Goal: Task Accomplishment & Management: Manage account settings

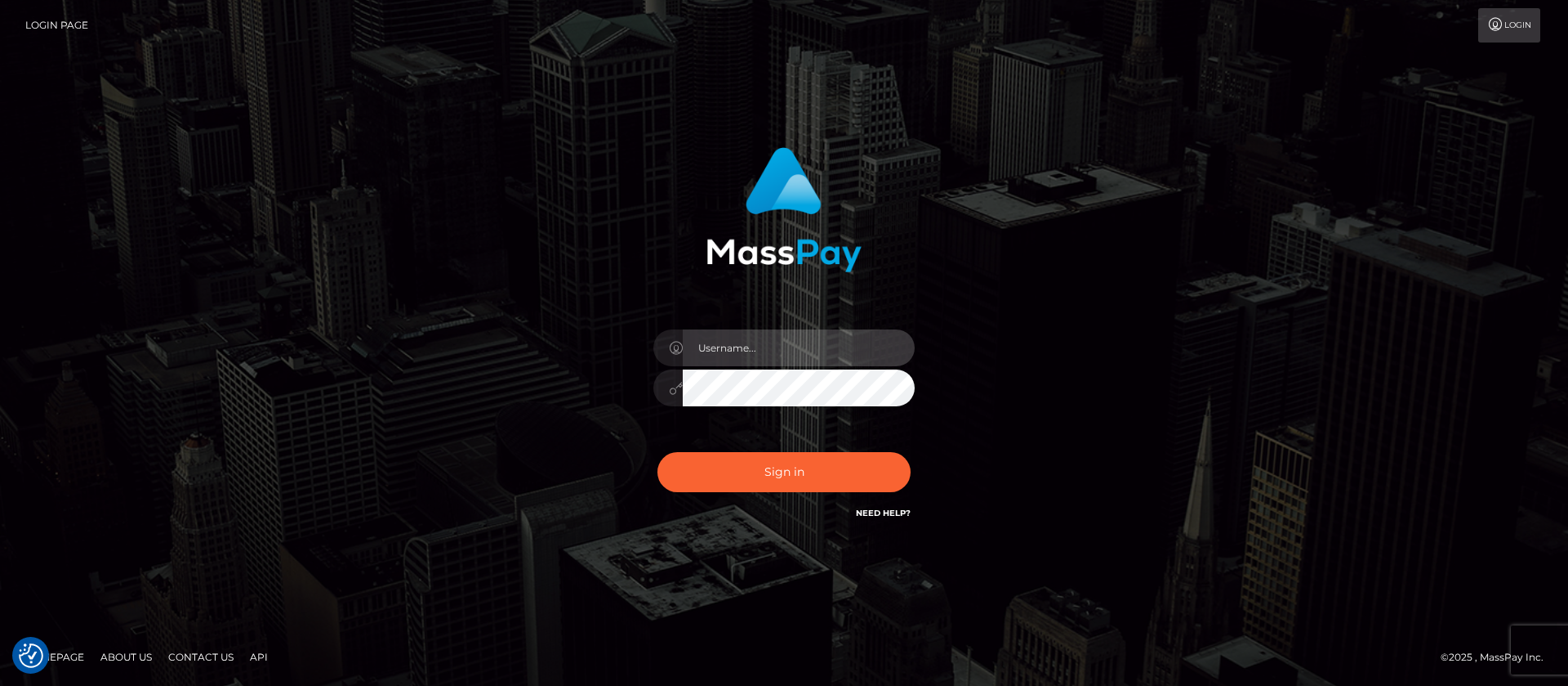
click at [796, 341] on input "text" at bounding box center [799, 347] width 232 height 37
type input "APteam.medley"
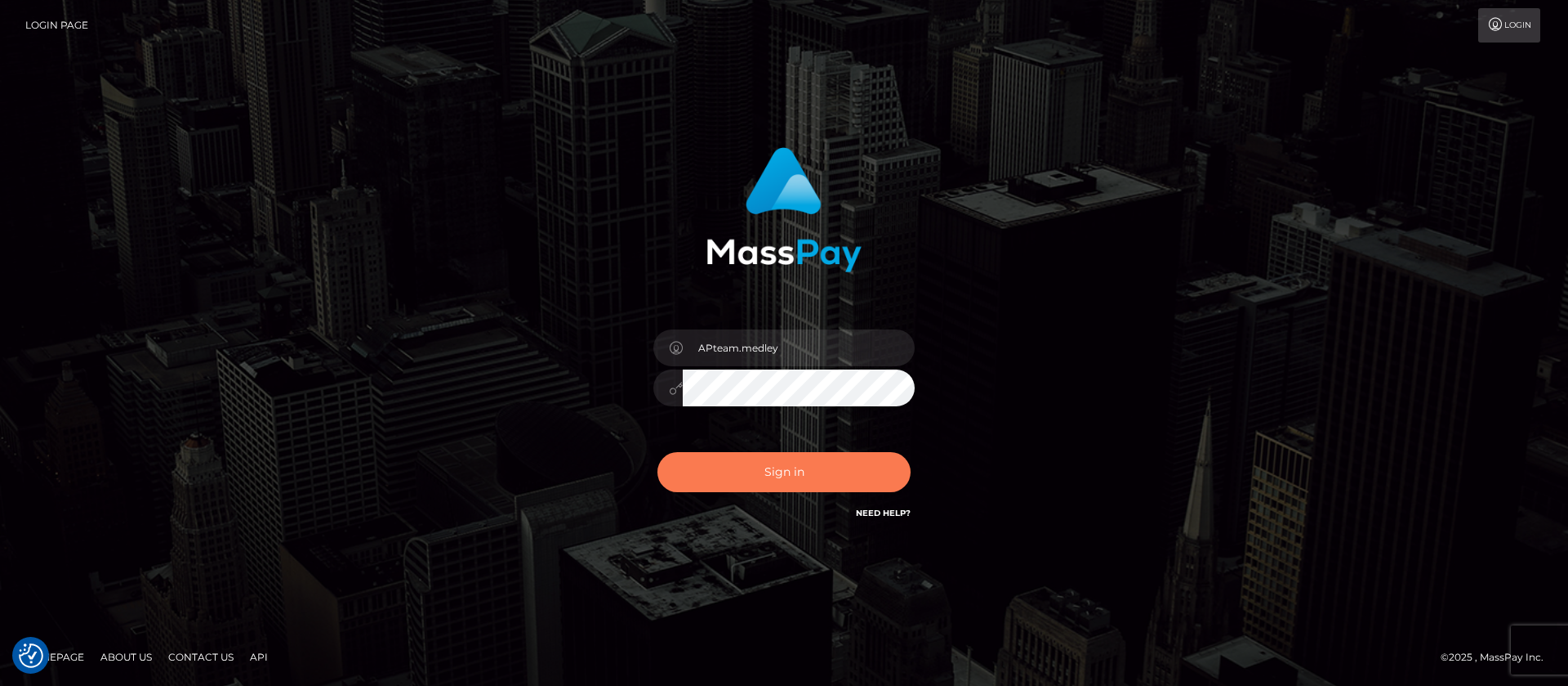
click at [764, 471] on button "Sign in" at bounding box center [784, 471] width 253 height 40
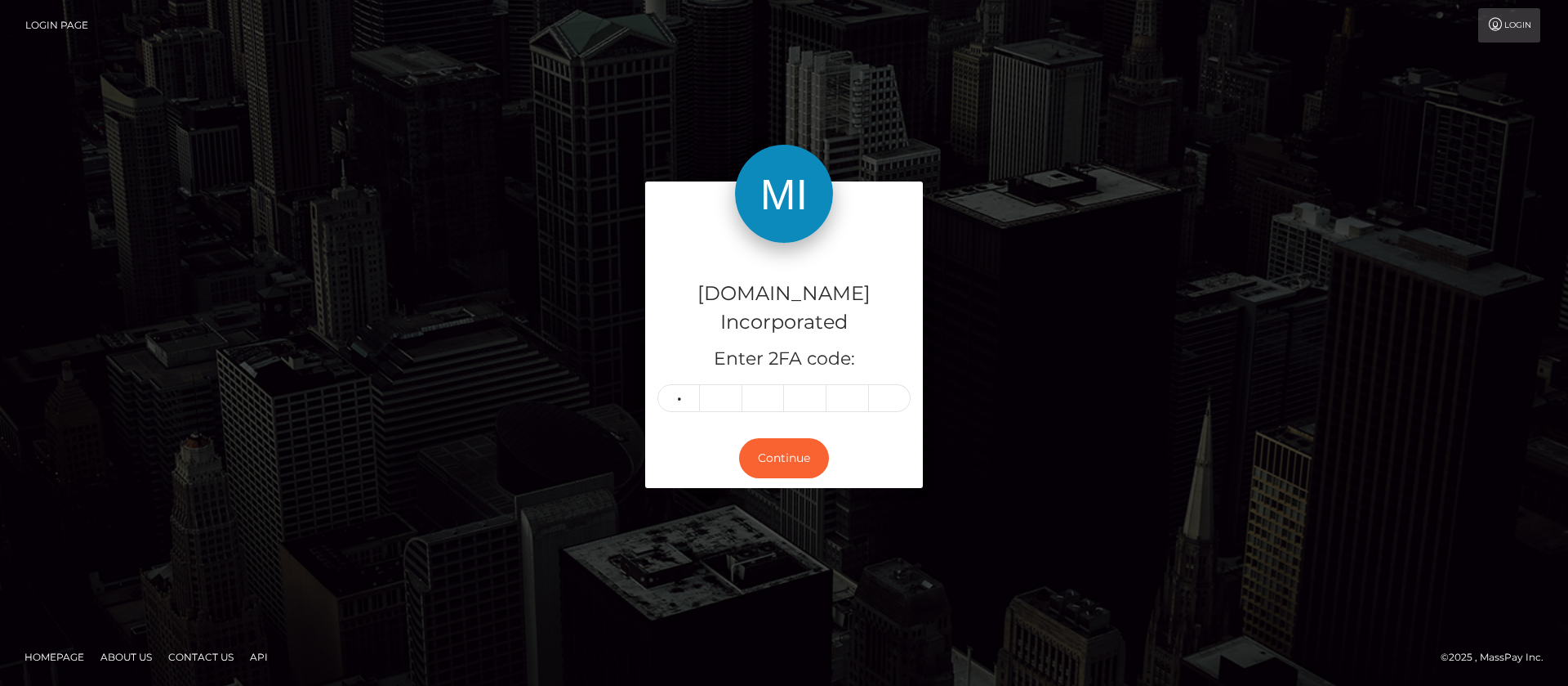
type input "5"
type input "1"
type input "5"
type input "9"
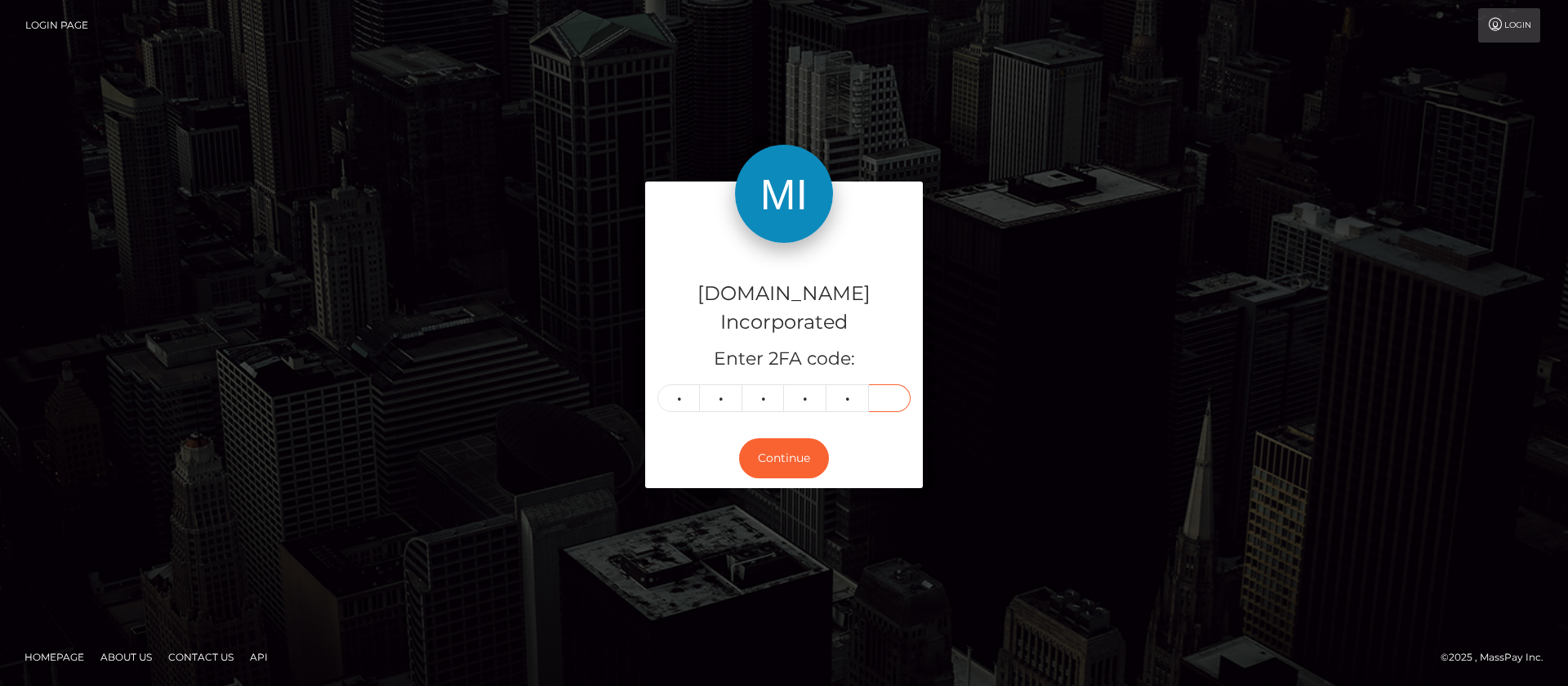
type input "2"
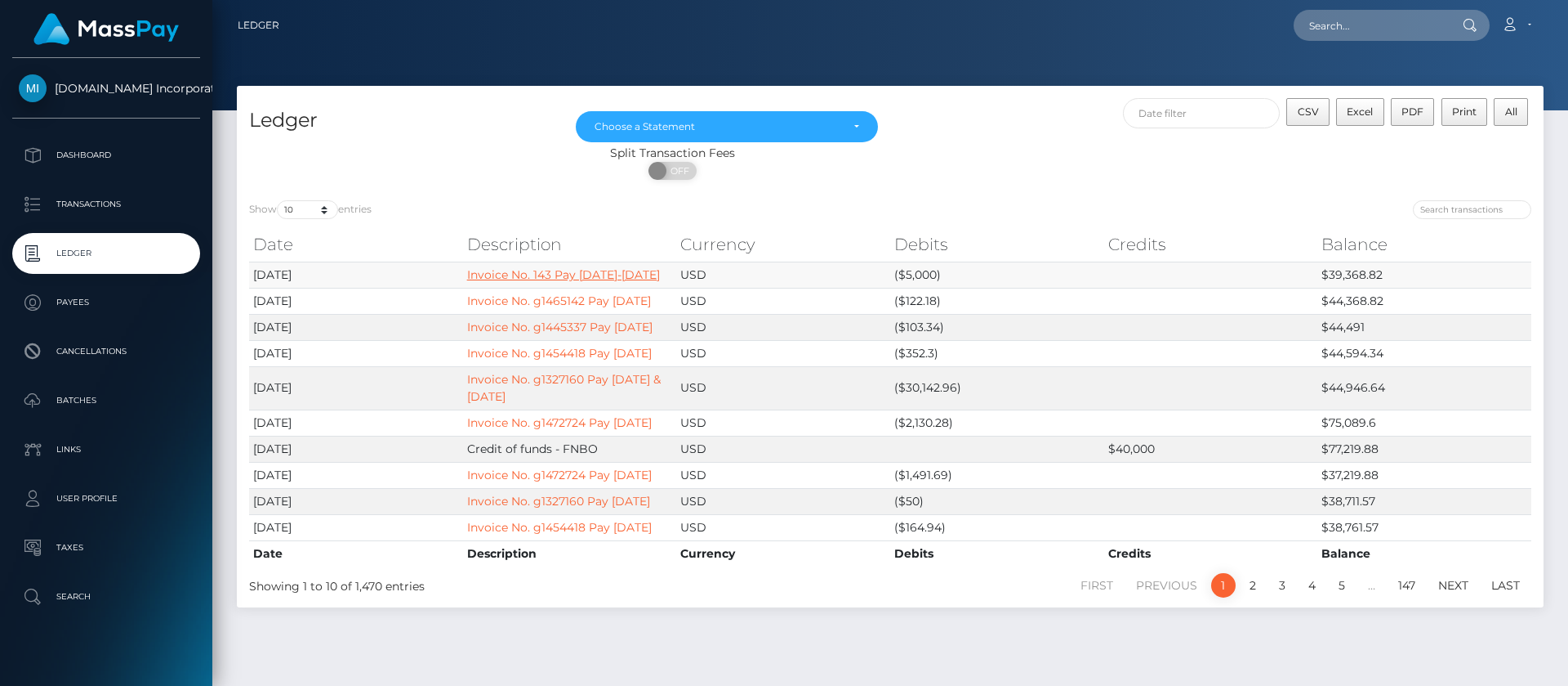
click at [506, 278] on link "Invoice No. 143 Pay Aug 01-15 2025" at bounding box center [563, 274] width 193 height 15
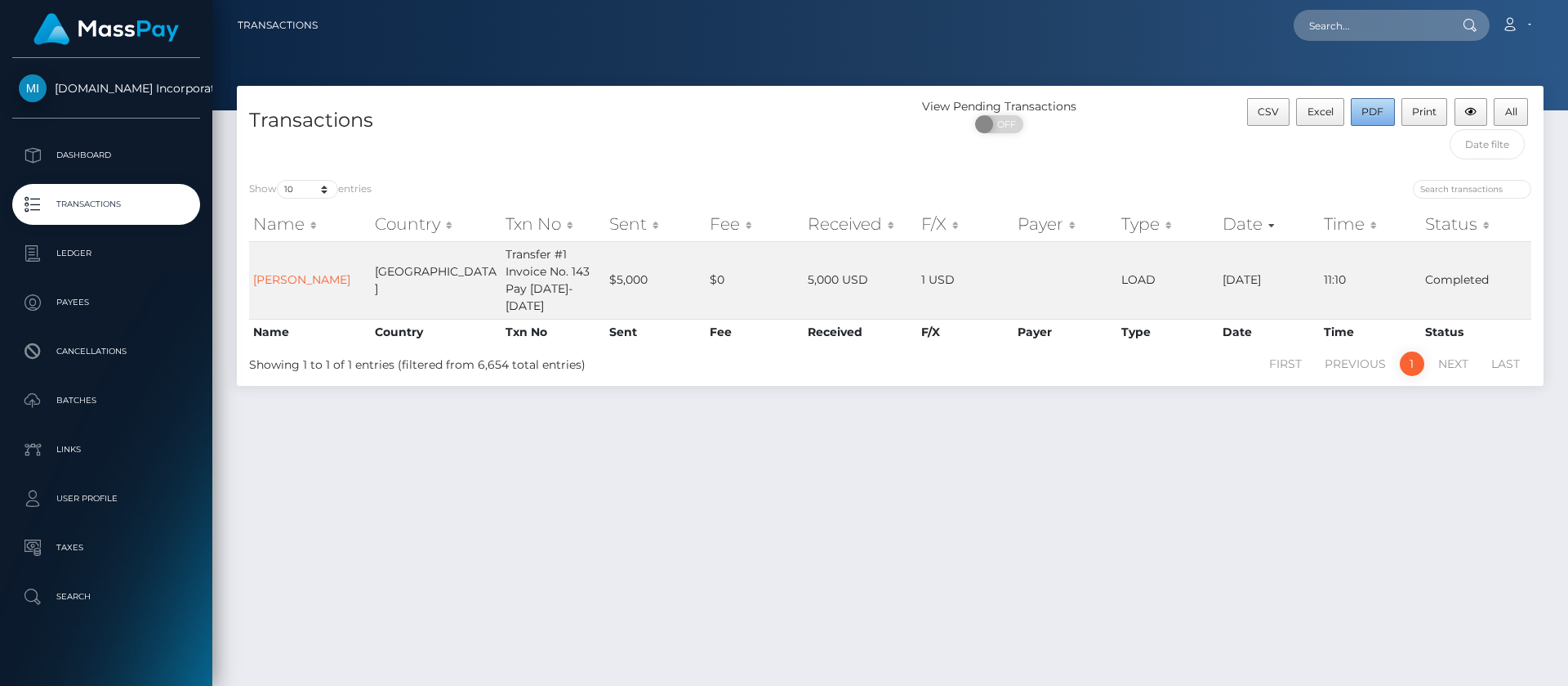
click at [1374, 105] on span "PDF" at bounding box center [1372, 111] width 22 height 13
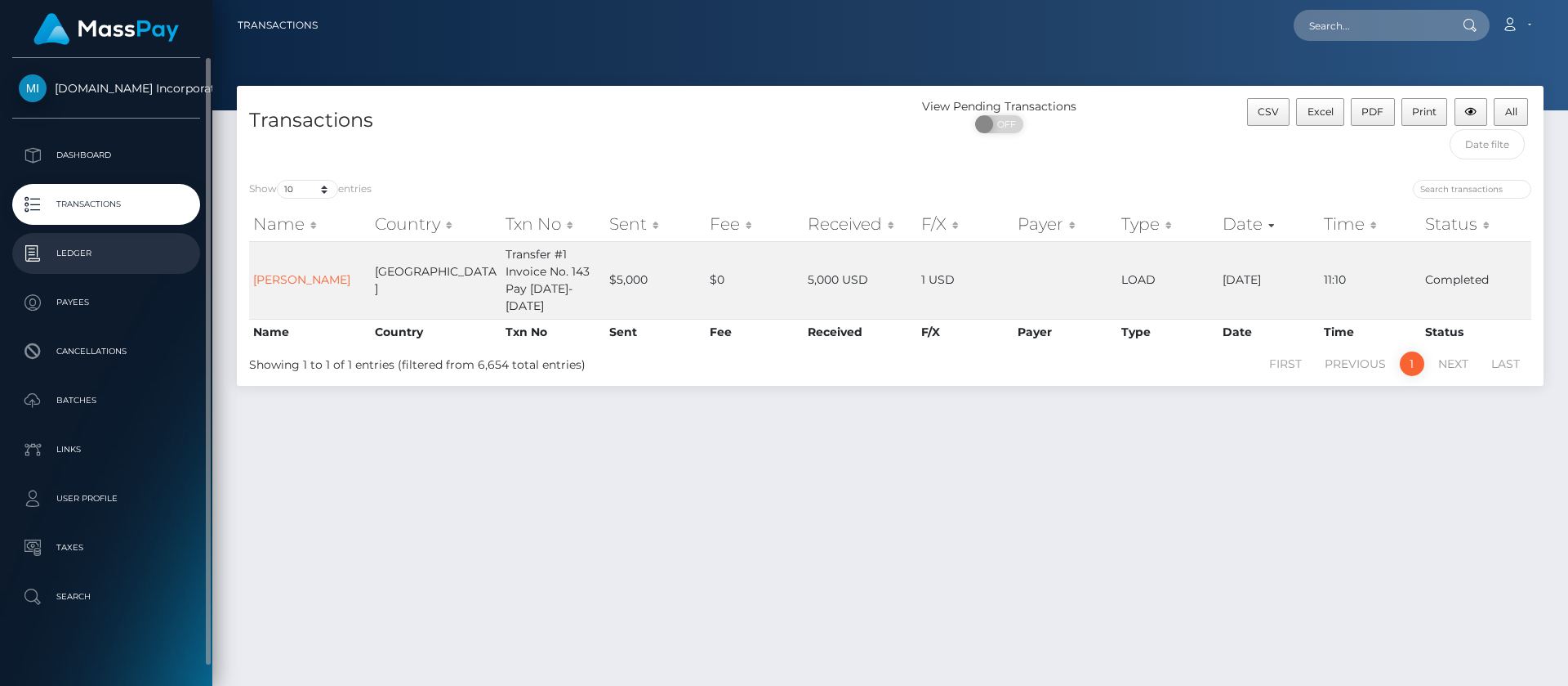
click at [71, 253] on p "Ledger" at bounding box center [106, 253] width 175 height 24
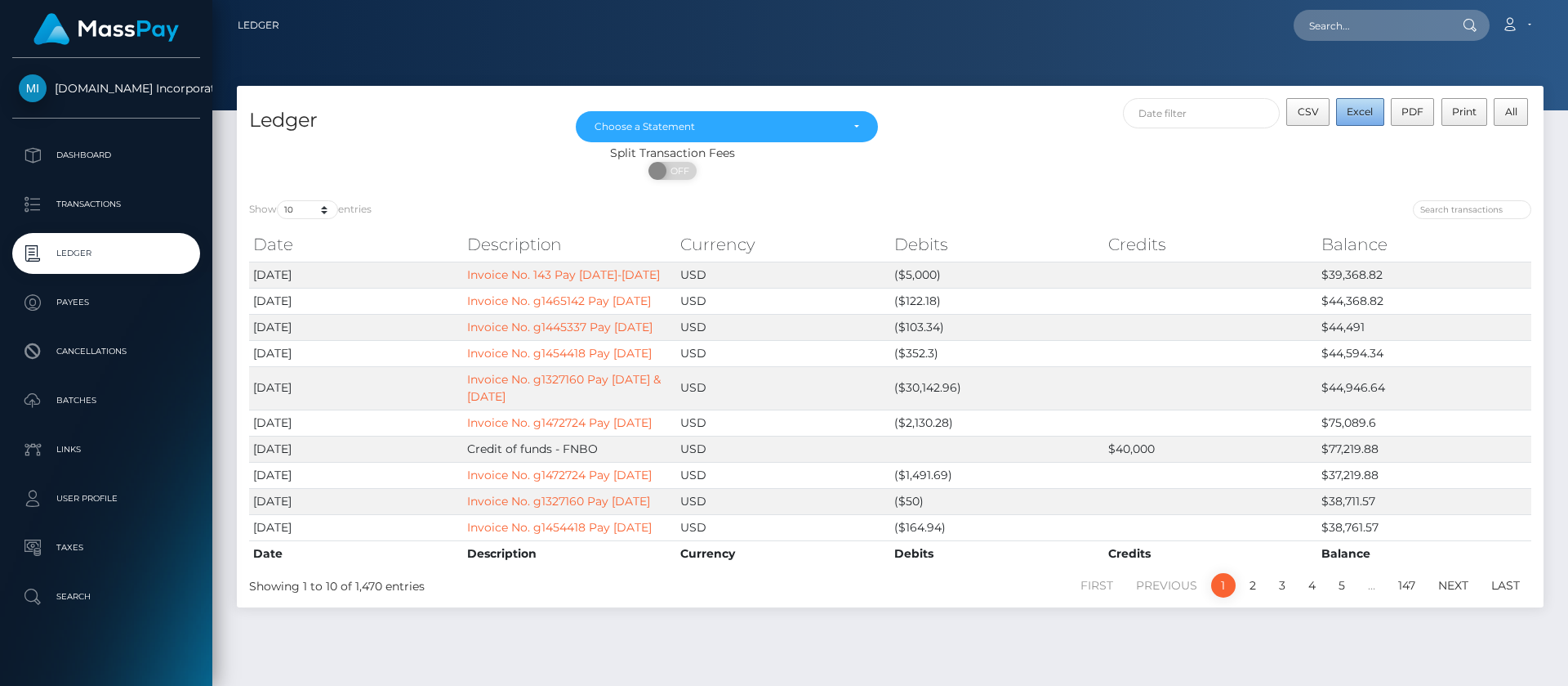
click at [1361, 120] on button "Excel" at bounding box center [1361, 112] width 49 height 28
click at [1512, 22] on icon at bounding box center [1510, 23] width 18 height 13
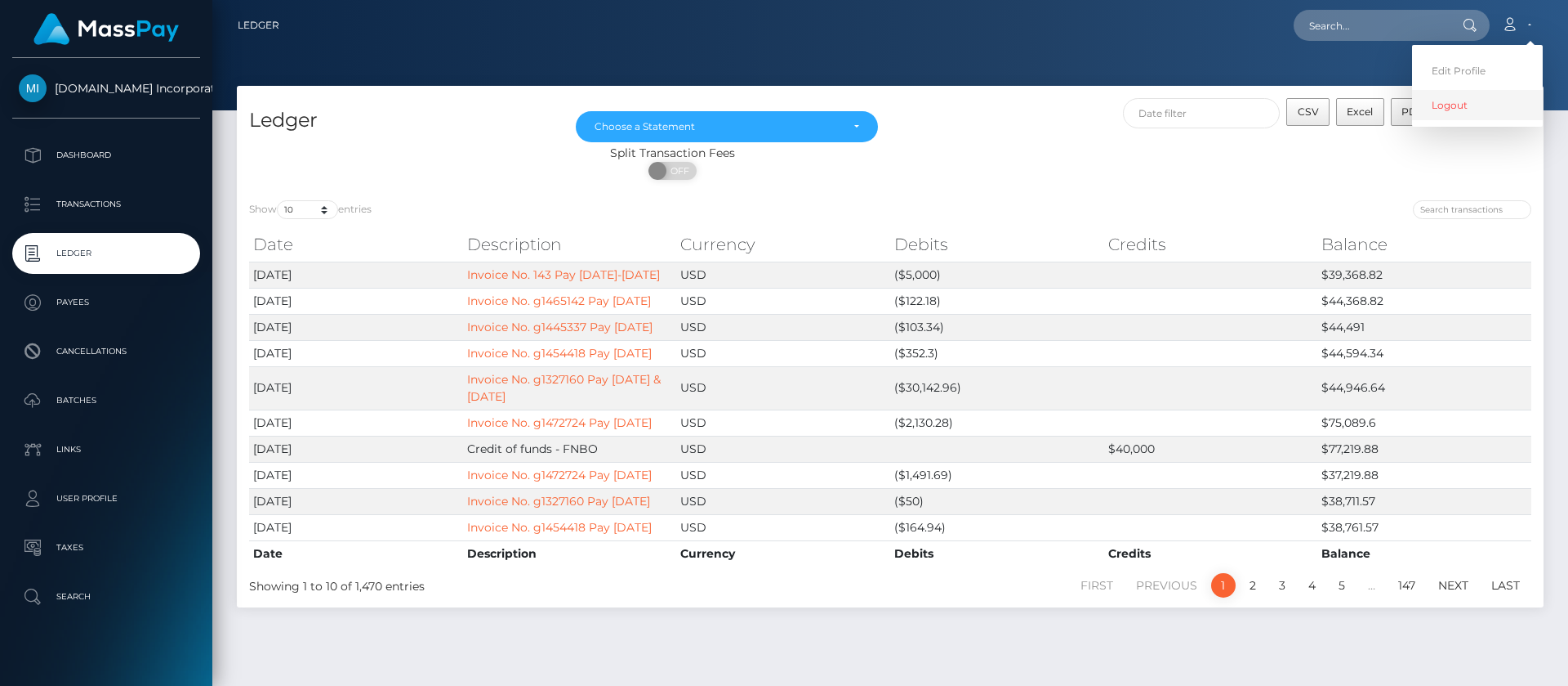
click at [1442, 111] on link "Logout" at bounding box center [1478, 104] width 130 height 30
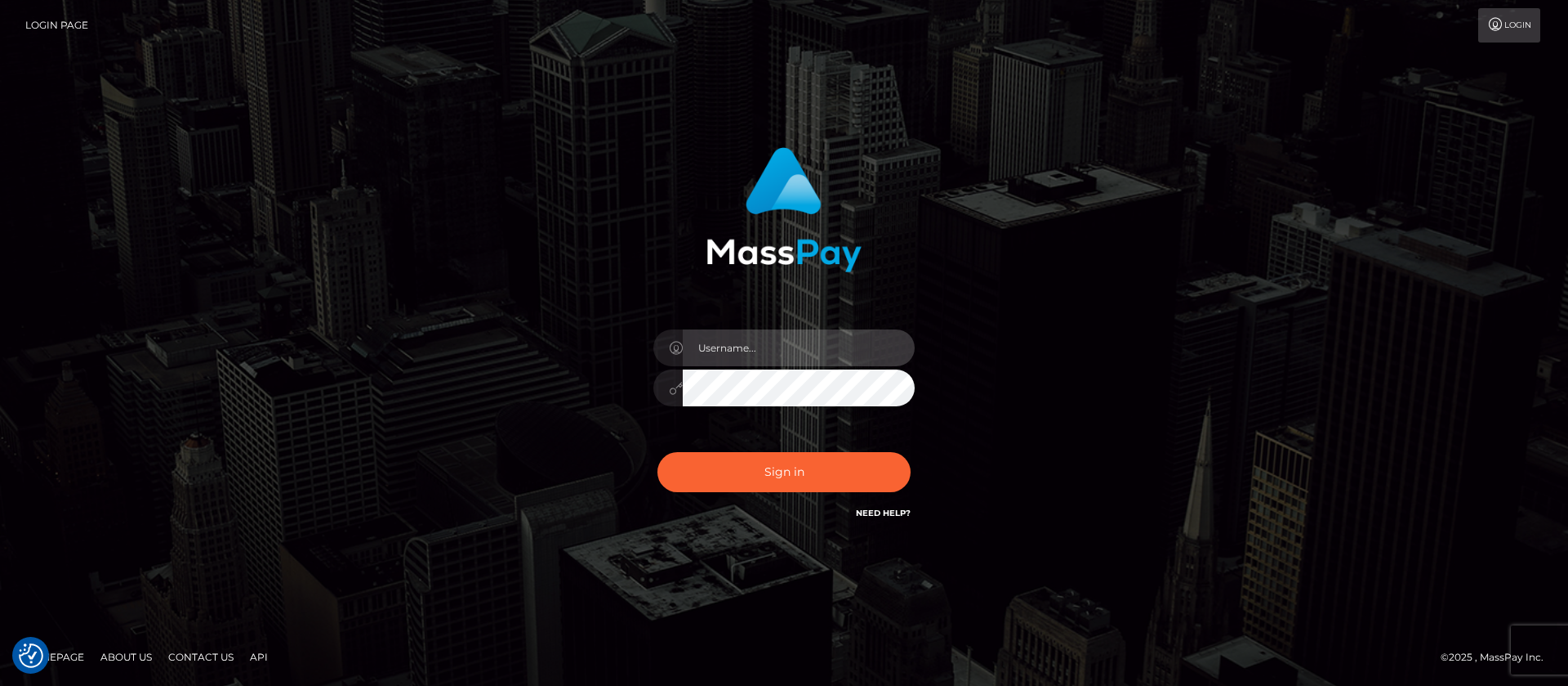
click at [722, 343] on input "text" at bounding box center [799, 347] width 232 height 37
click at [722, 342] on input "text" at bounding box center [799, 347] width 232 height 37
type input "APteam"
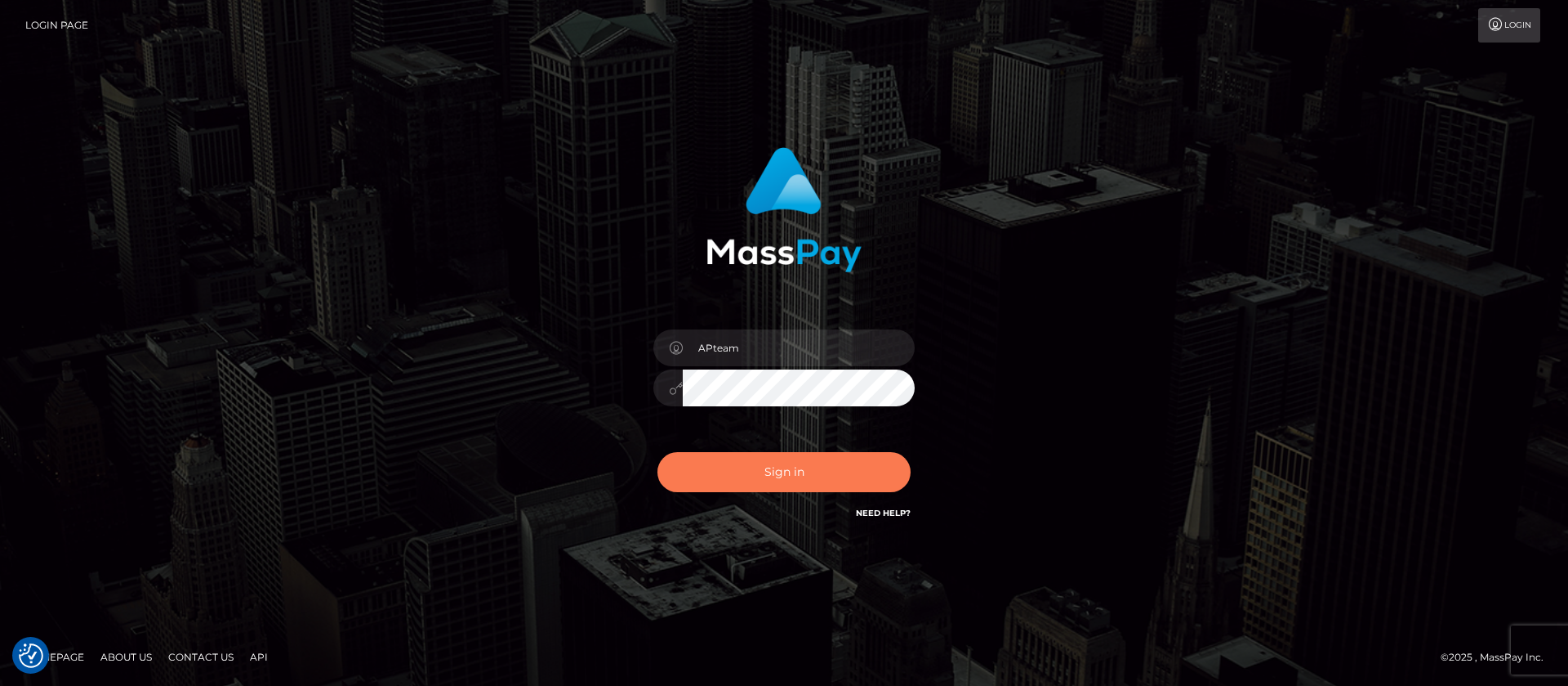
click at [791, 466] on button "Sign in" at bounding box center [784, 471] width 253 height 40
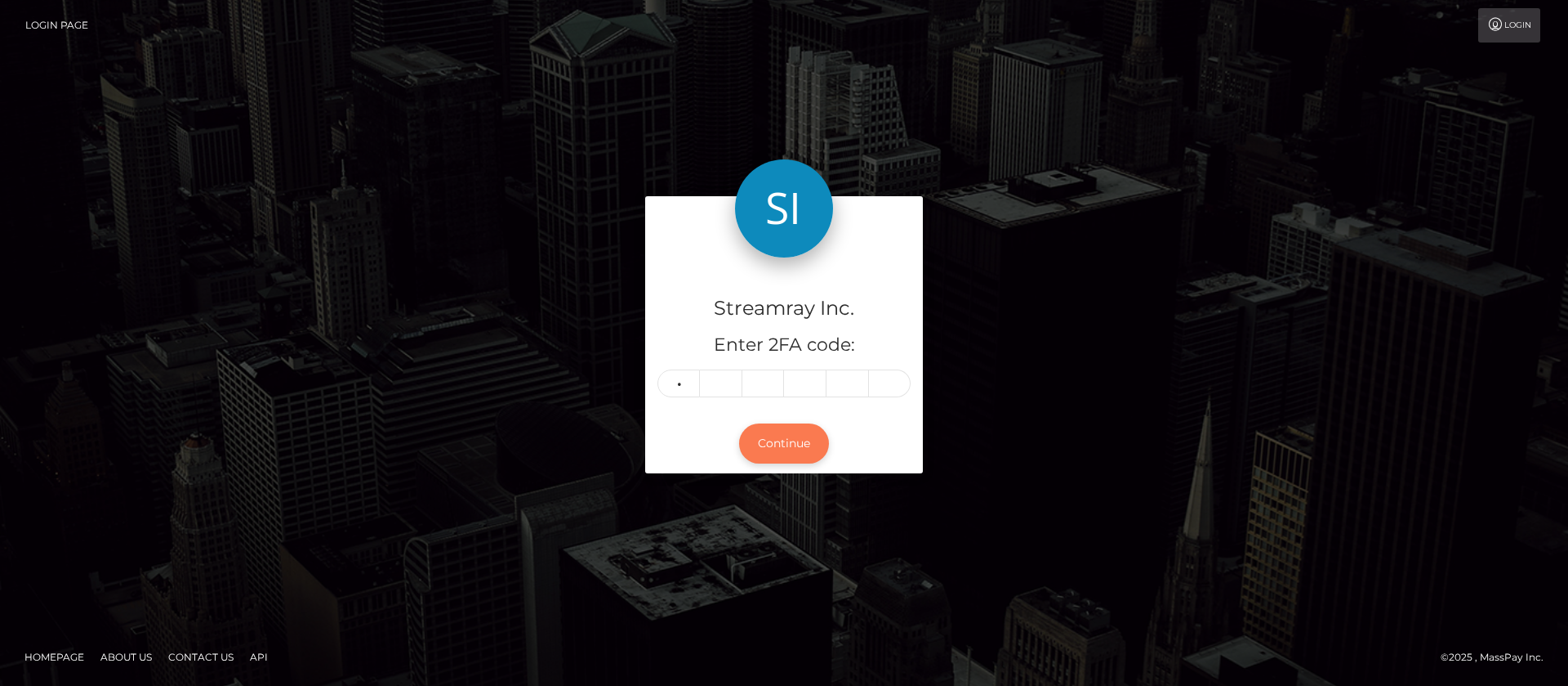
type input "1"
type input "5"
type input "6"
type input "7"
type input "1"
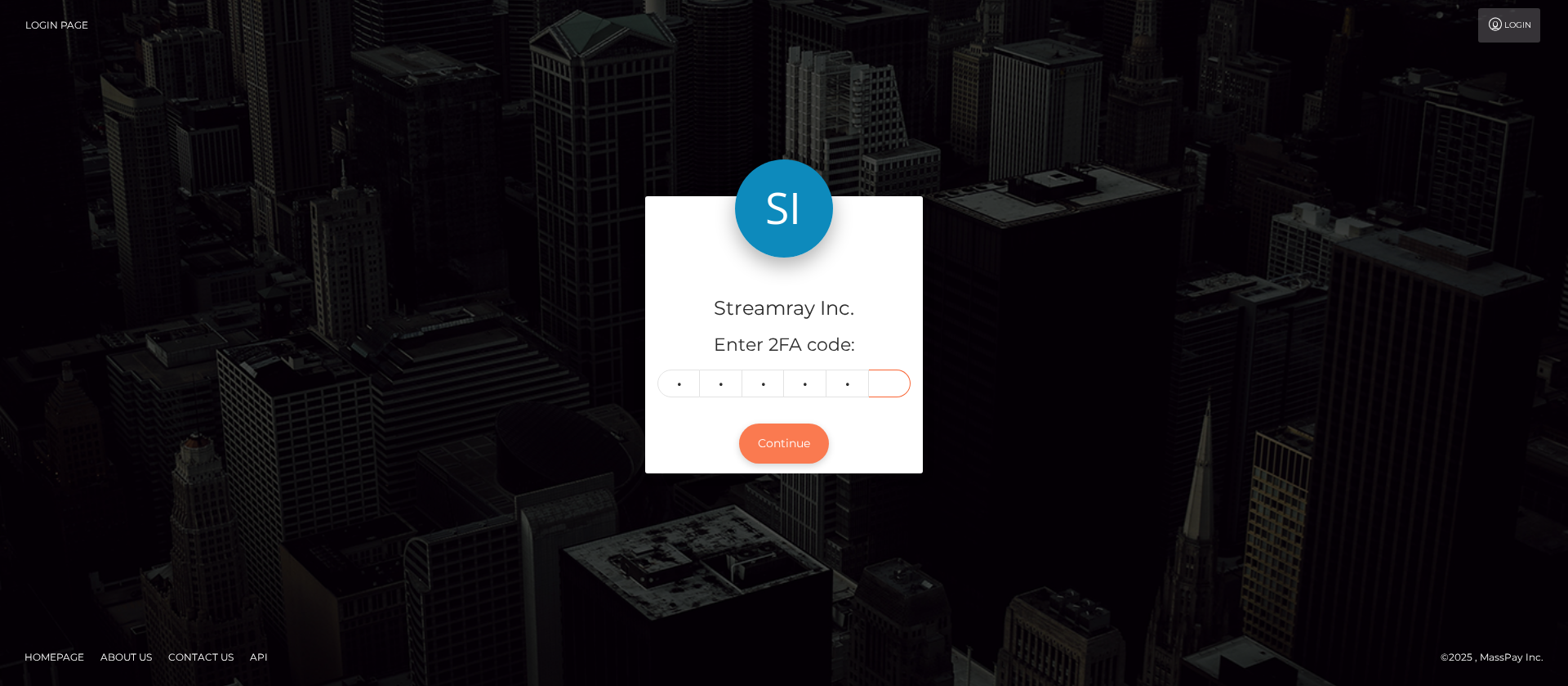
type input "1"
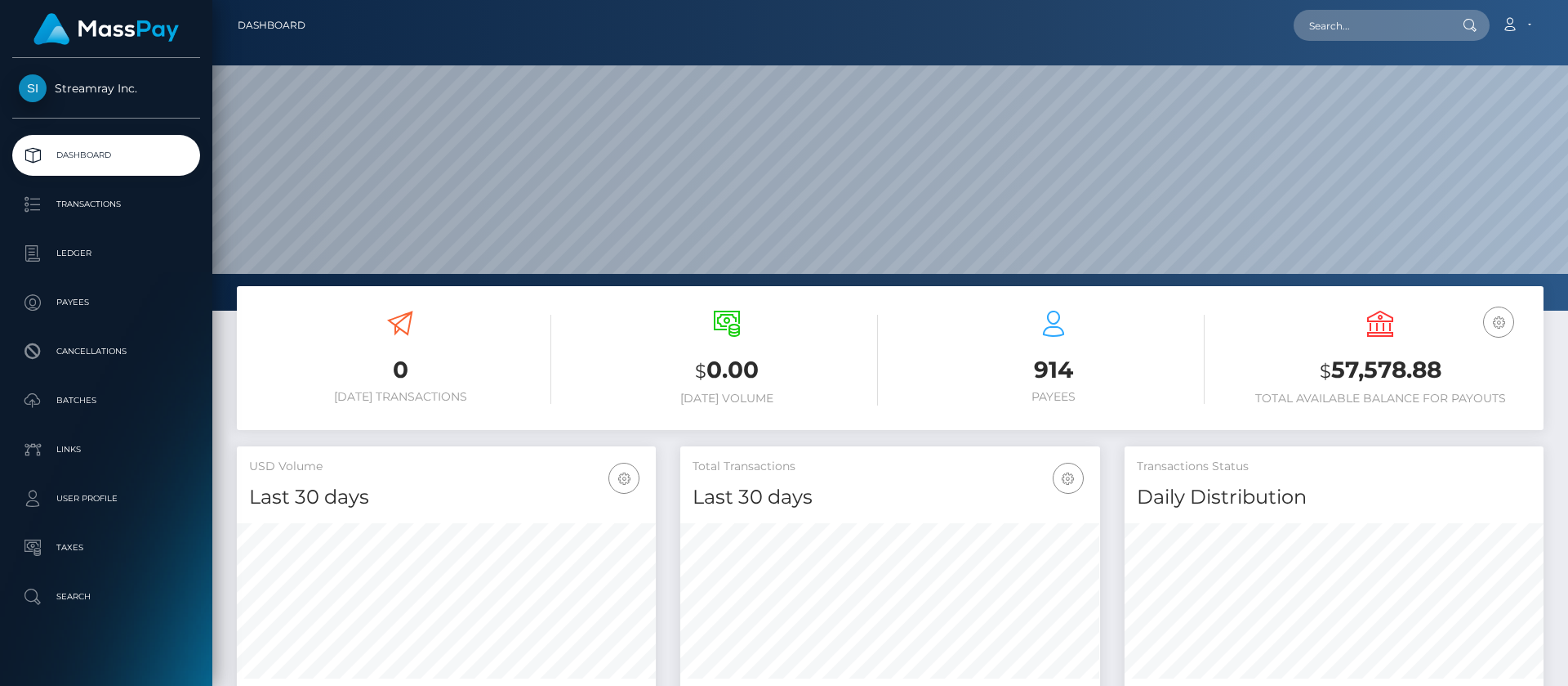
scroll to position [293, 420]
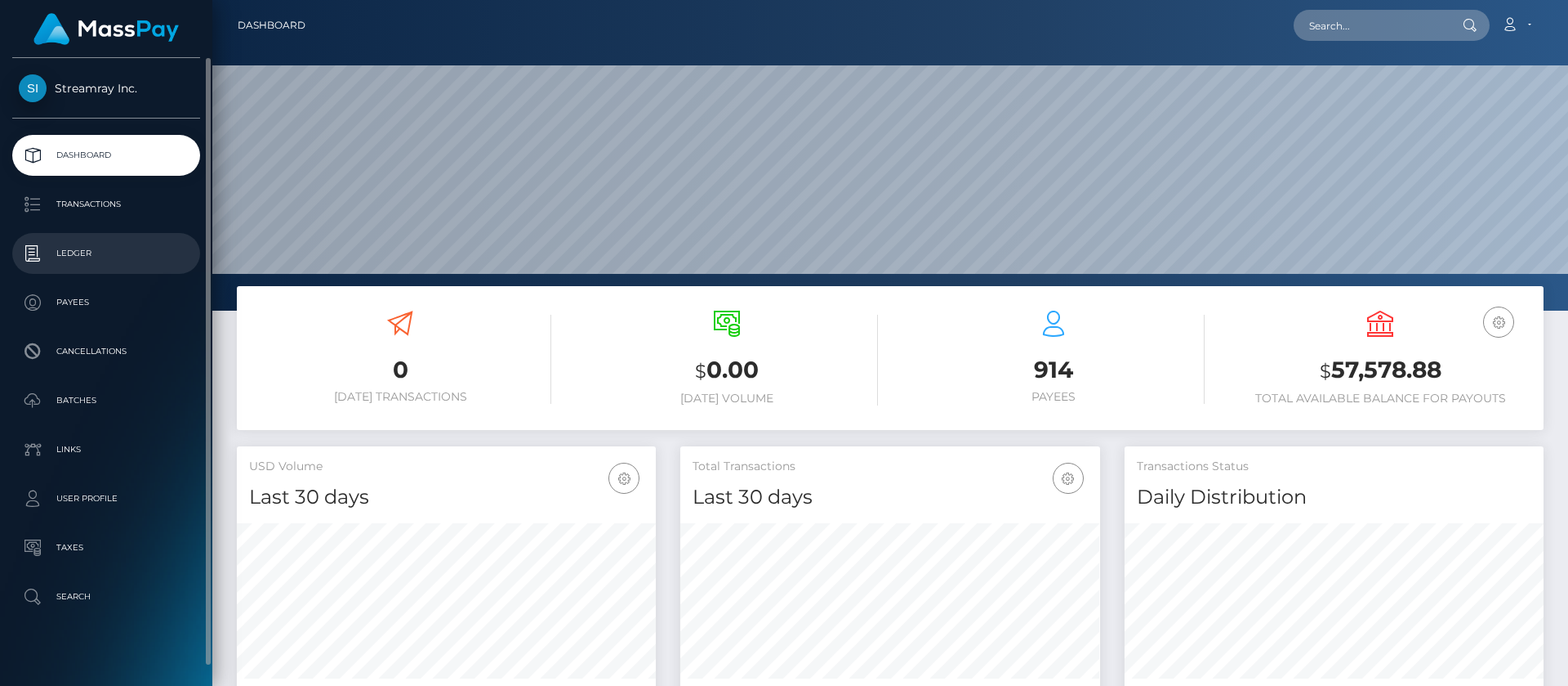
click at [90, 260] on p "Ledger" at bounding box center [106, 253] width 175 height 24
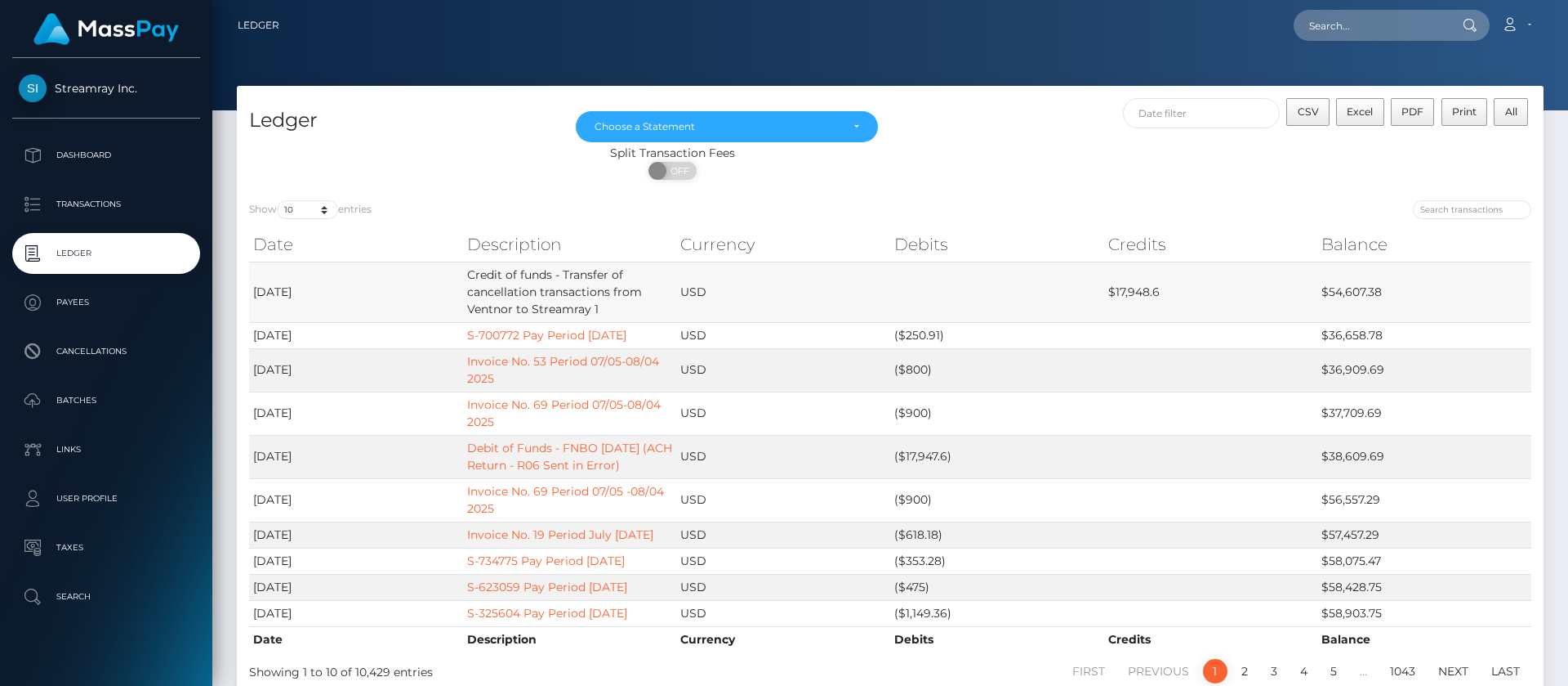
click at [1351, 293] on td "$54,607.38" at bounding box center [1424, 292] width 214 height 60
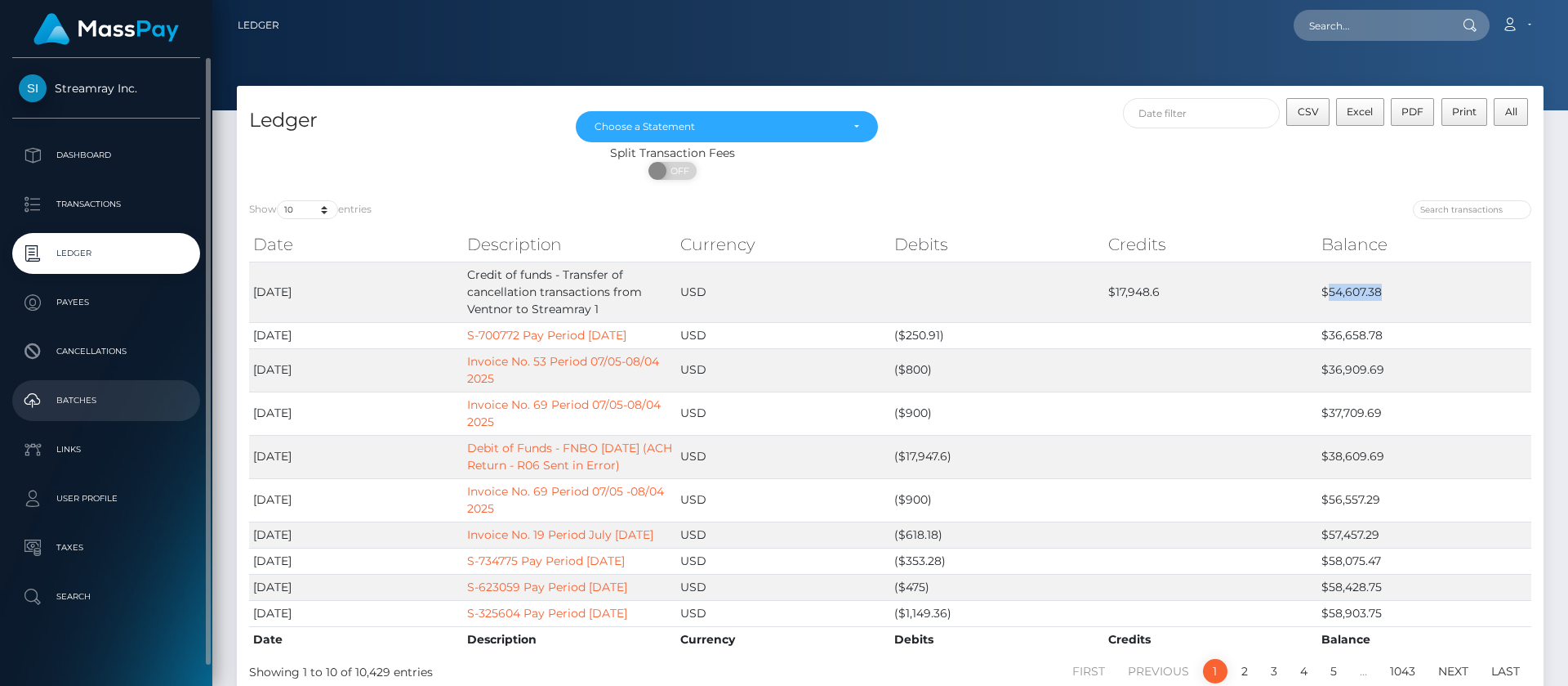
copy td "54,607.38"
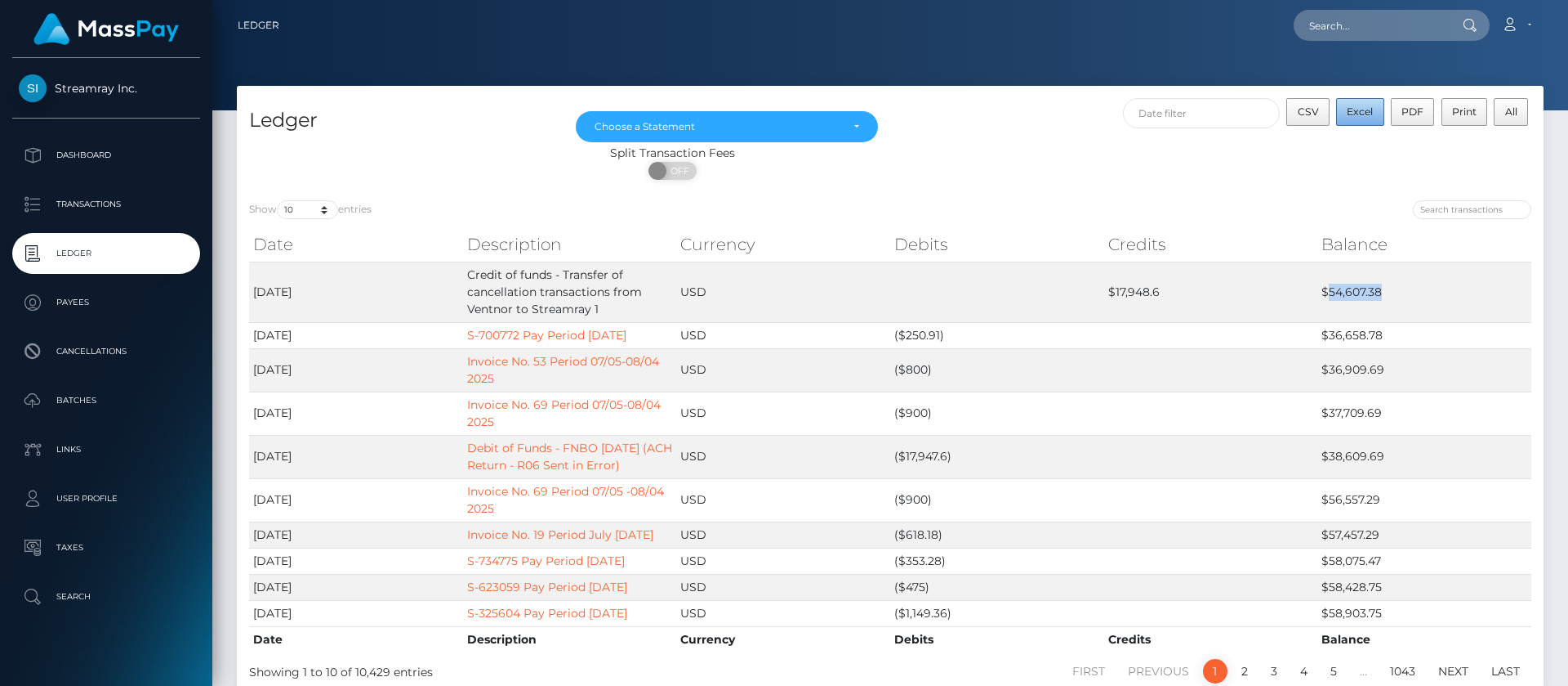
click at [1358, 106] on span "Excel" at bounding box center [1360, 111] width 26 height 13
click at [1516, 26] on link "Account" at bounding box center [1516, 24] width 49 height 34
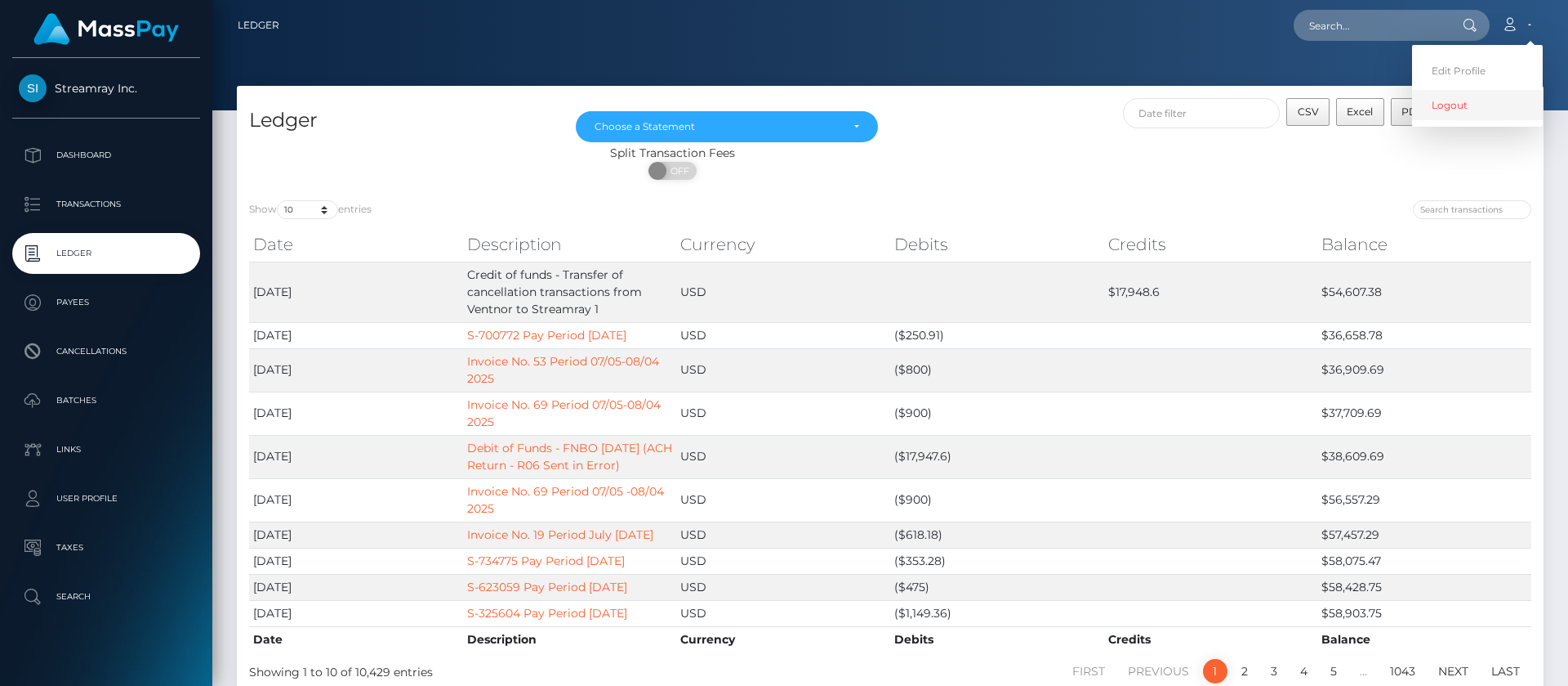
click at [1437, 116] on link "Logout" at bounding box center [1478, 104] width 130 height 30
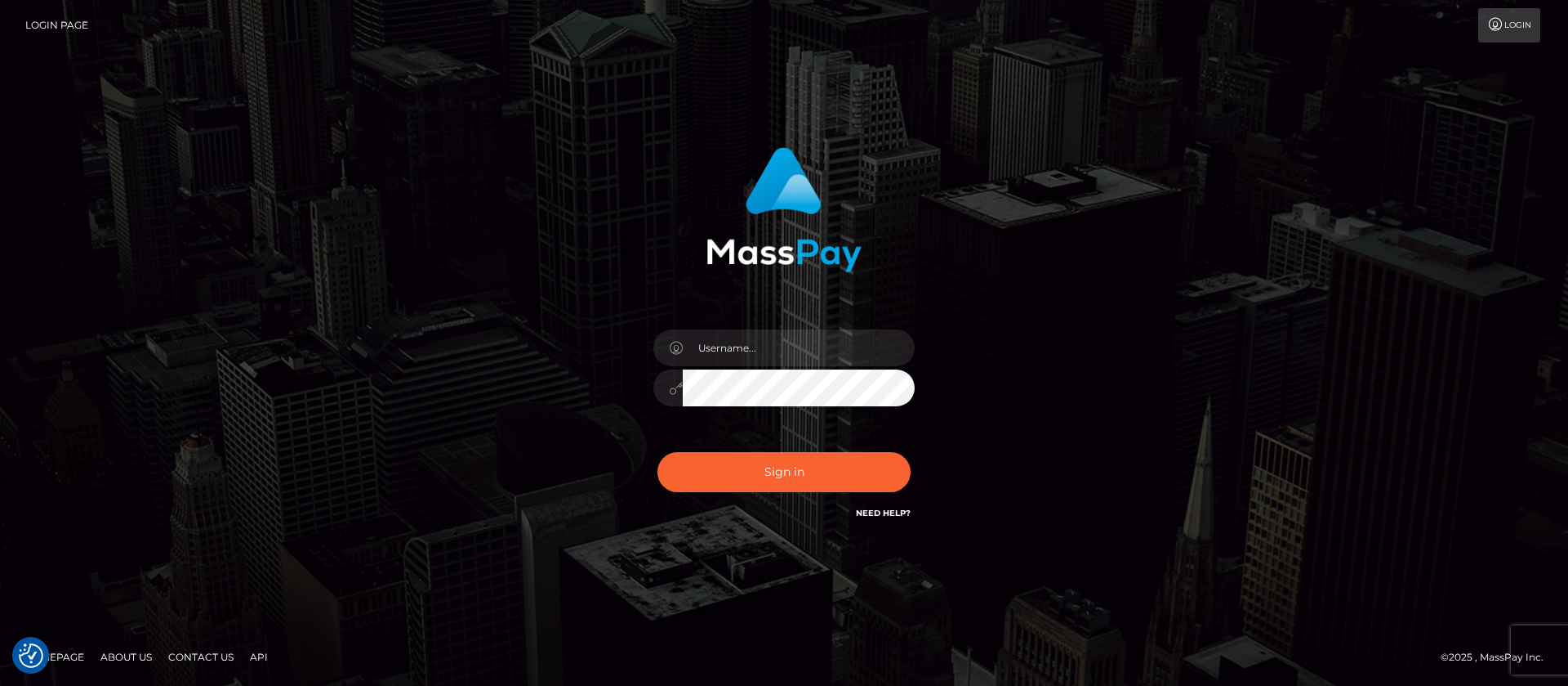
checkbox input "true"
click at [706, 343] on input "text" at bounding box center [799, 347] width 232 height 37
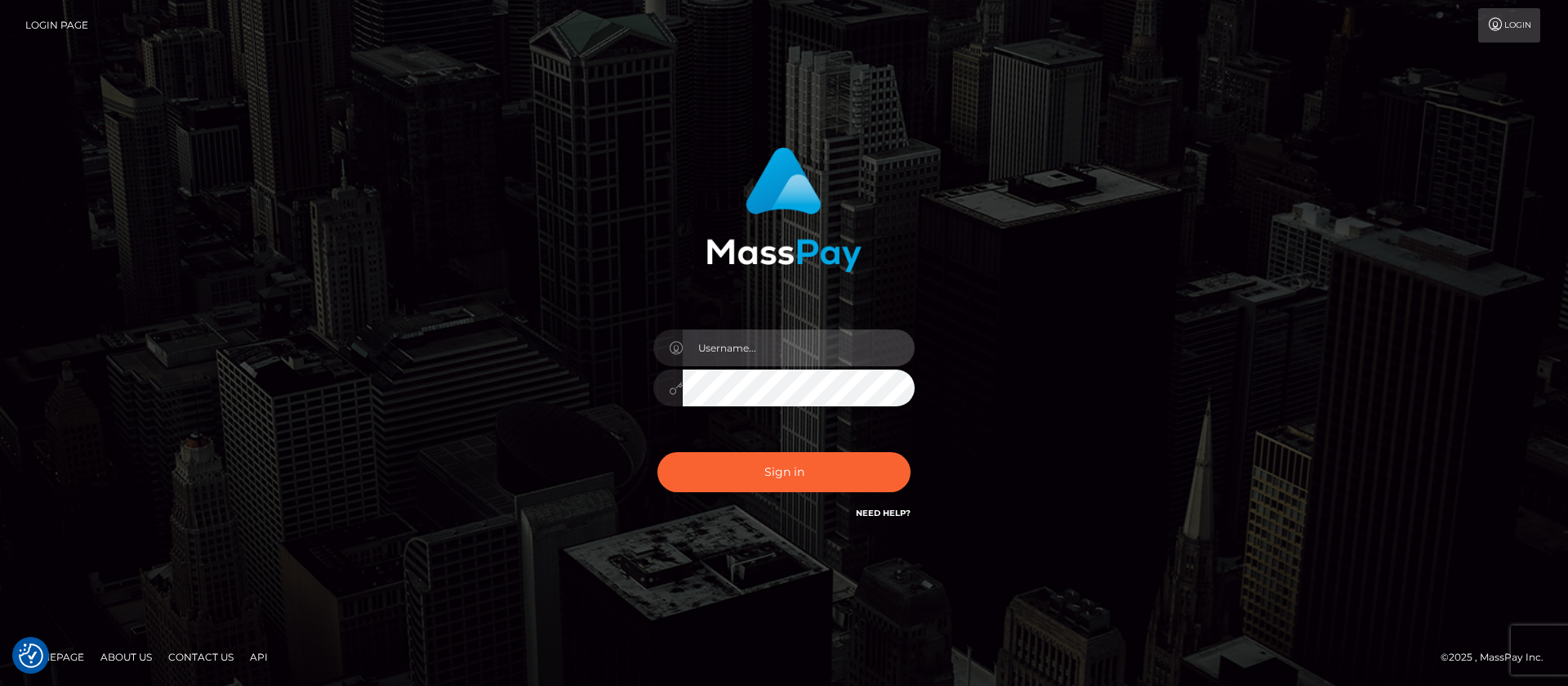
type input "ap.wight"
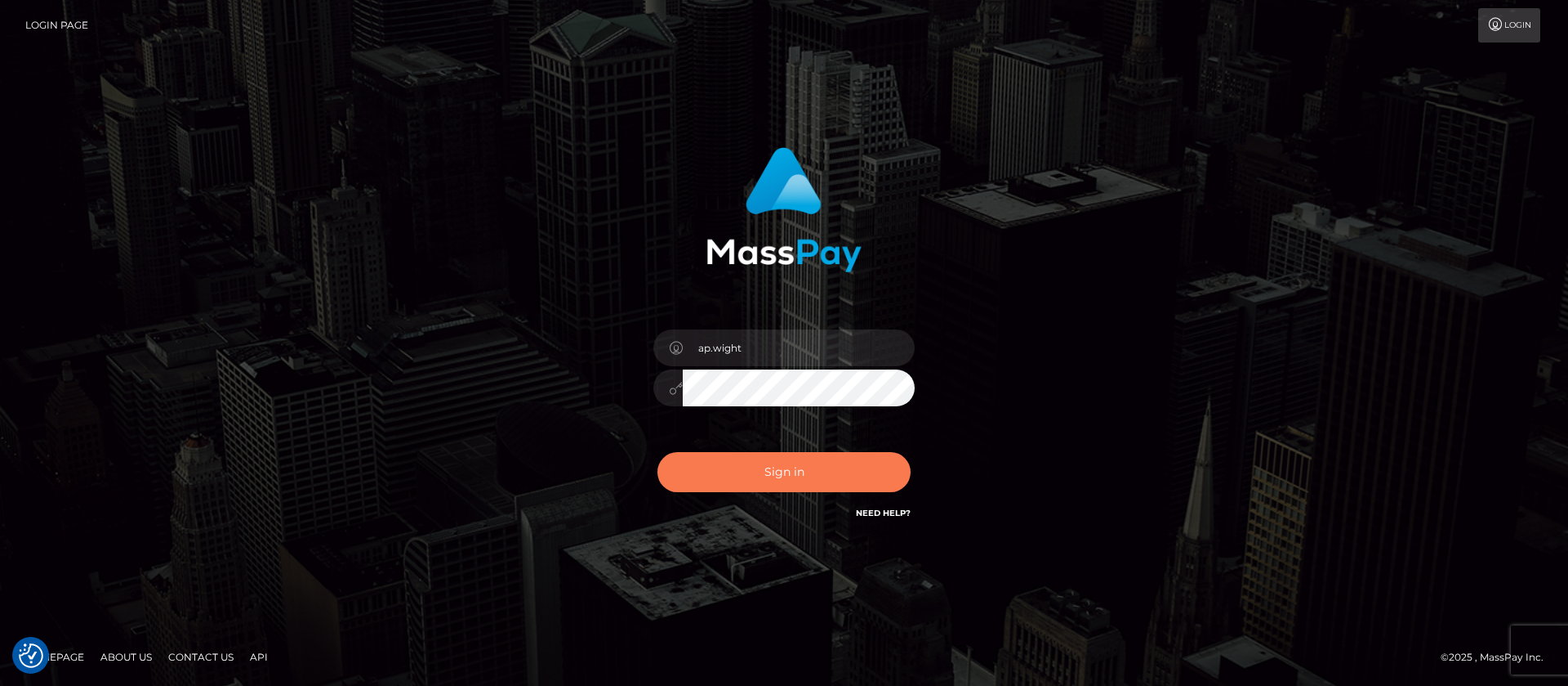
click at [793, 469] on button "Sign in" at bounding box center [784, 471] width 253 height 40
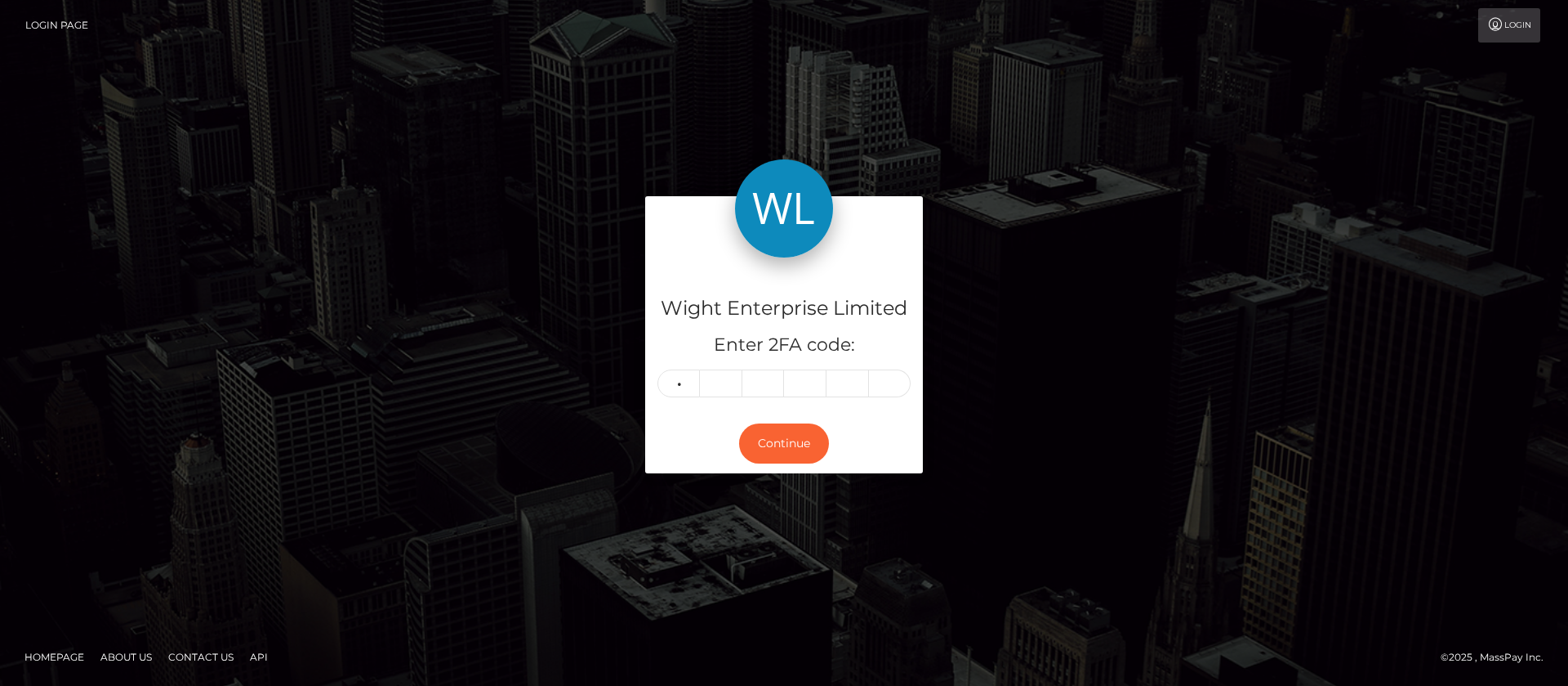
type input "7"
type input "2"
type input "5"
type input "3"
type input "6"
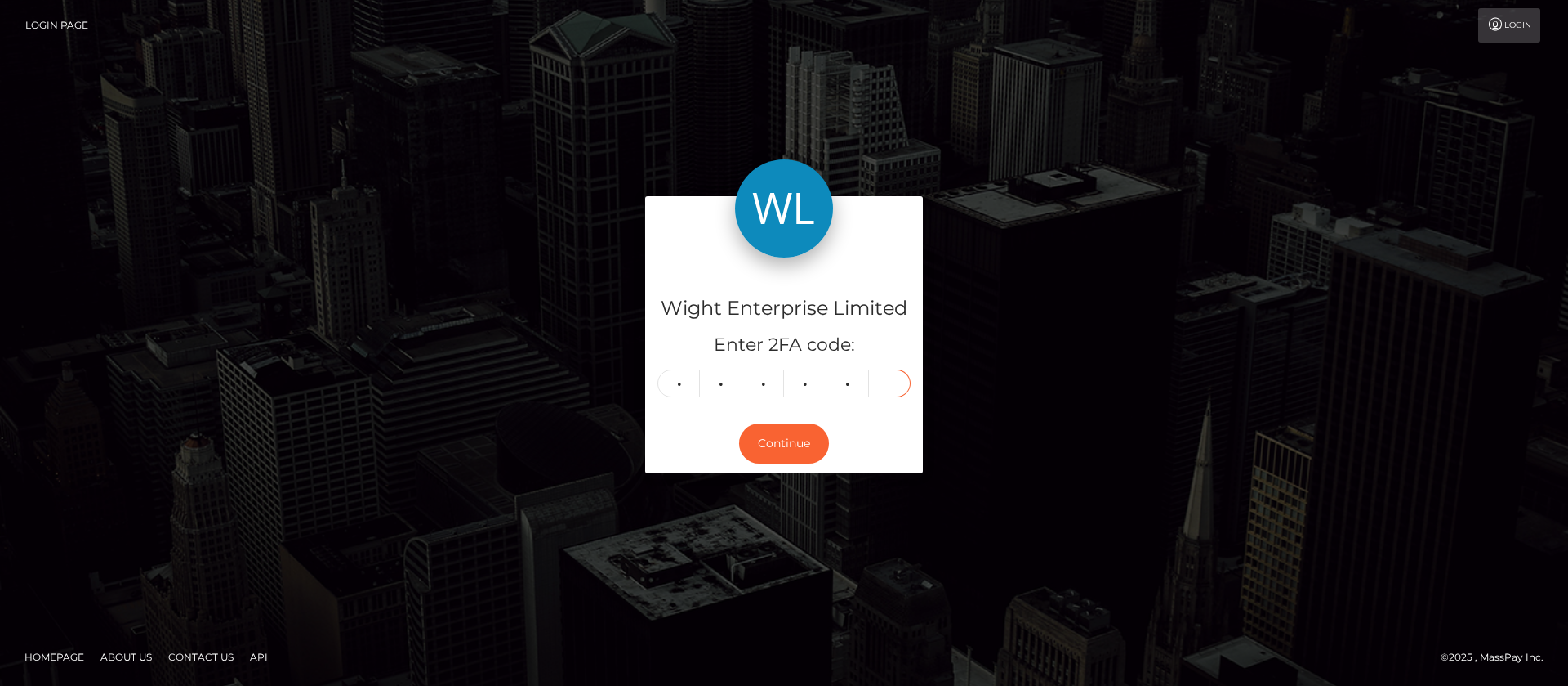
type input "8"
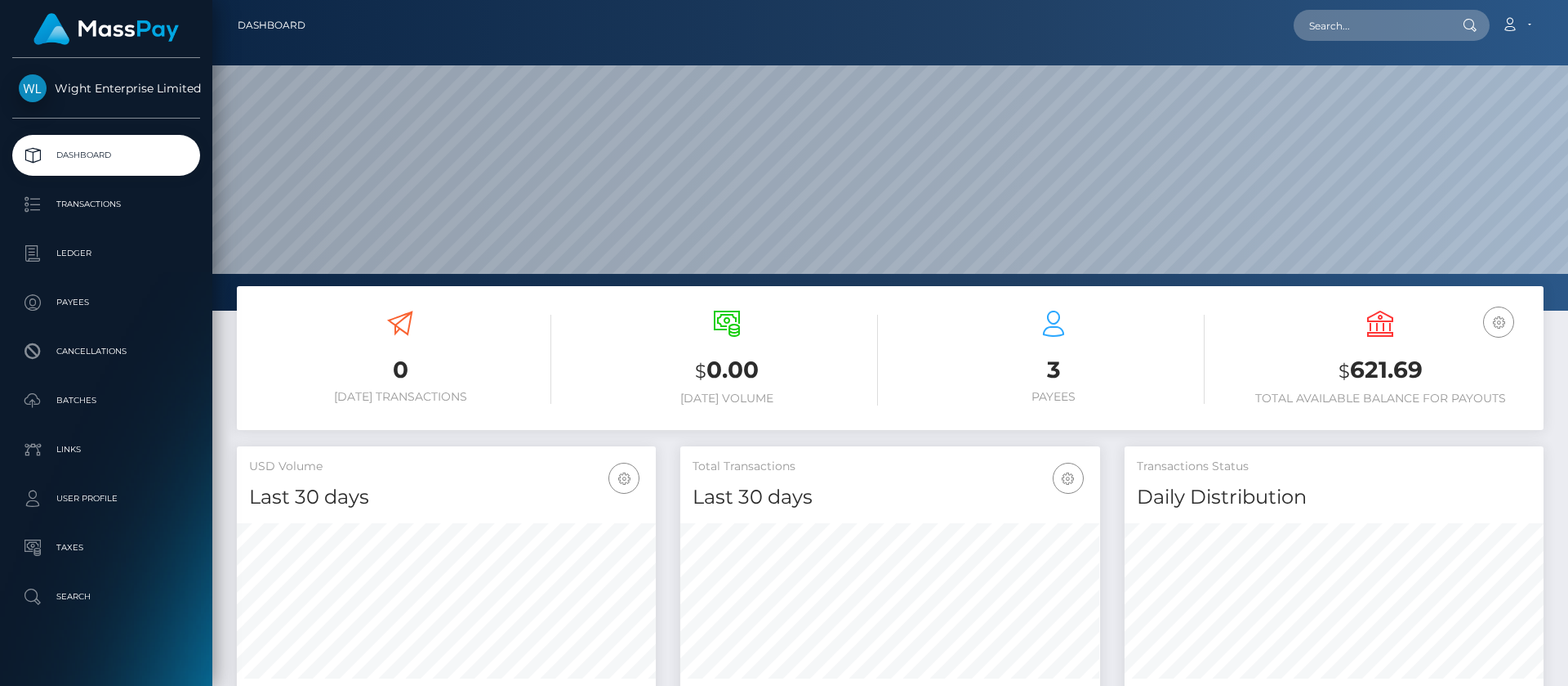
scroll to position [293, 420]
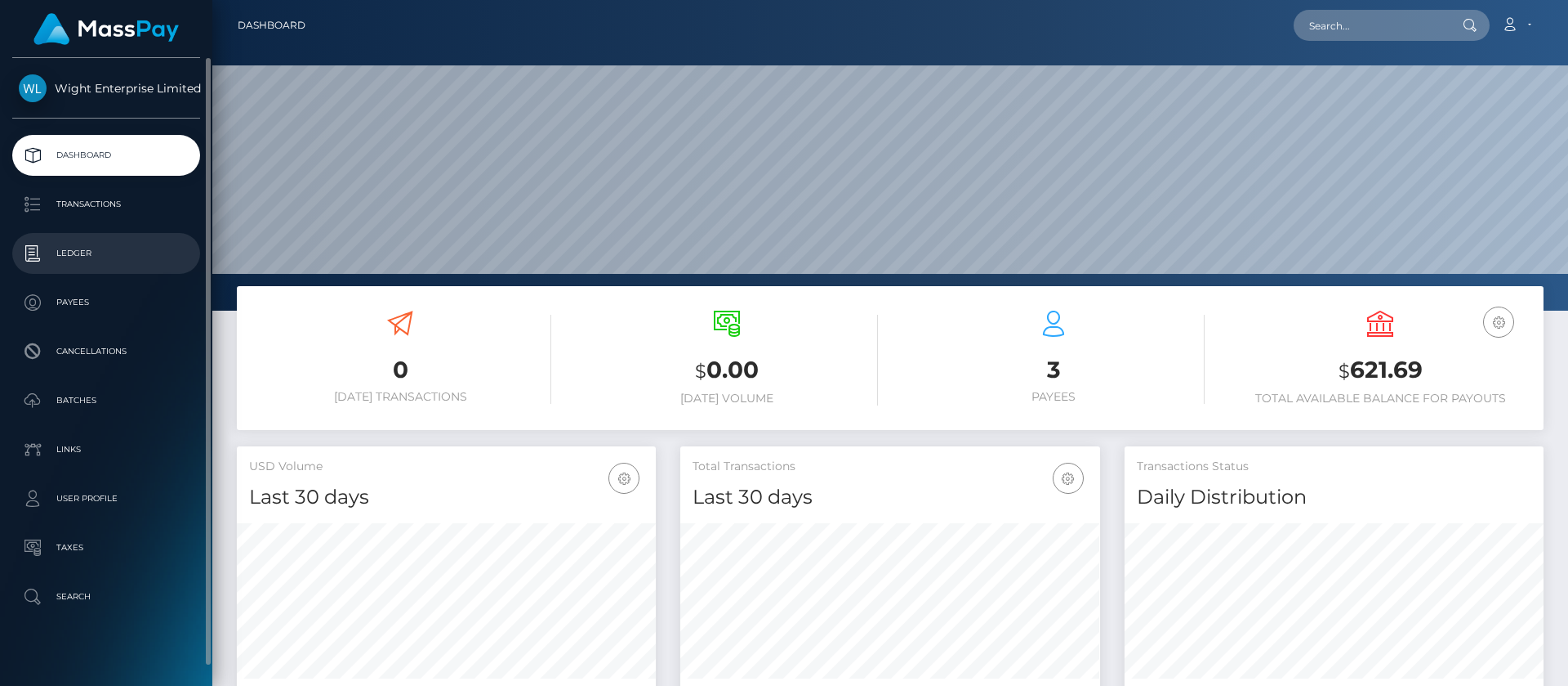
click at [78, 256] on p "Ledger" at bounding box center [106, 253] width 175 height 24
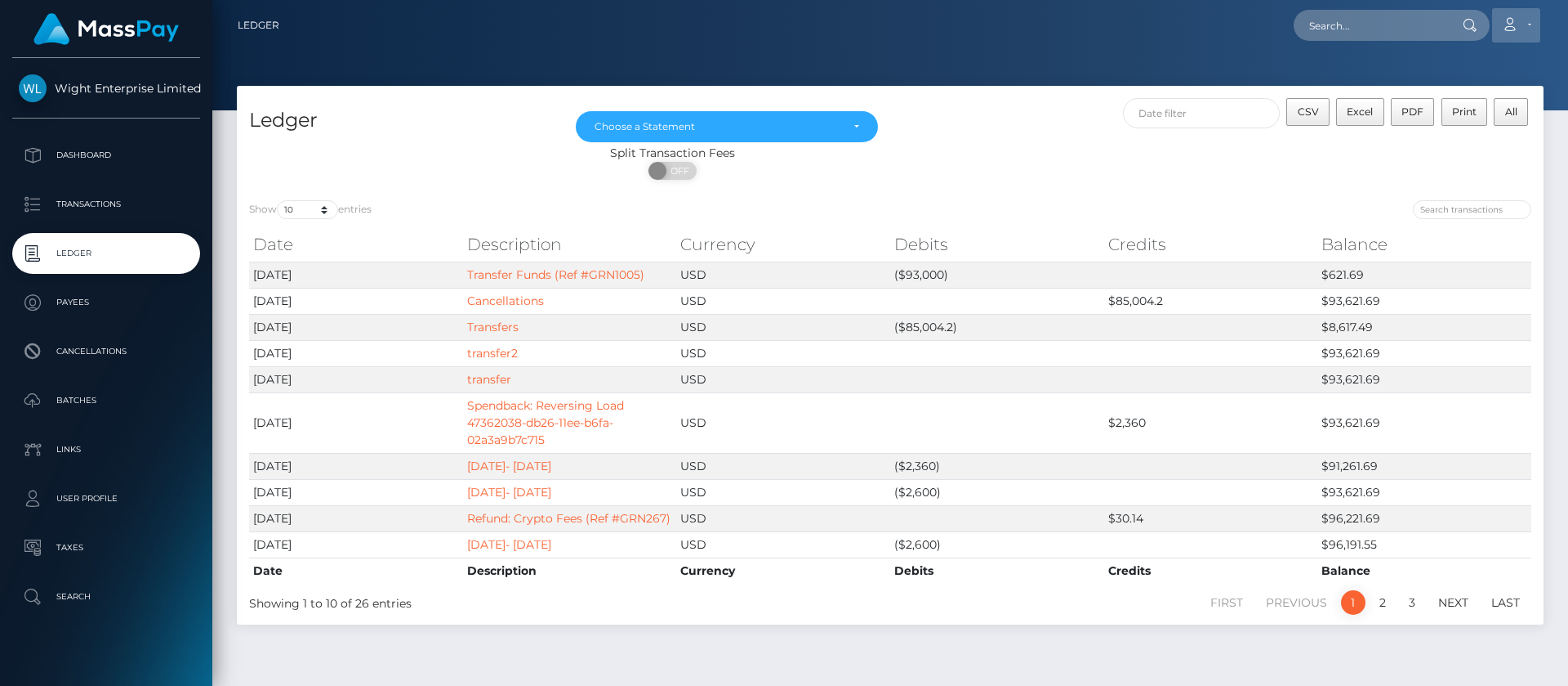
click at [1512, 25] on icon at bounding box center [1510, 23] width 18 height 13
click at [1441, 111] on link "Logout" at bounding box center [1478, 104] width 130 height 30
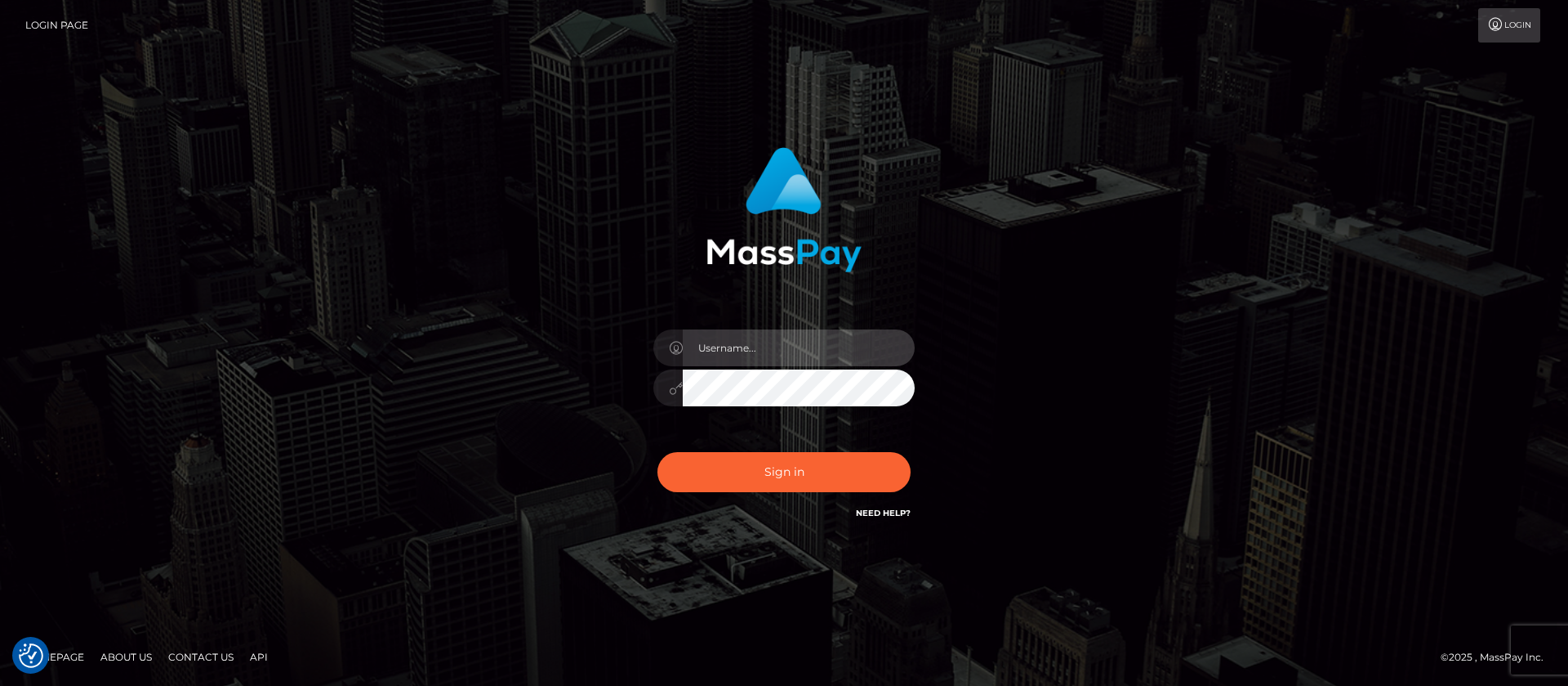
click at [816, 344] on input "text" at bounding box center [799, 347] width 232 height 37
type input "ap.vent"
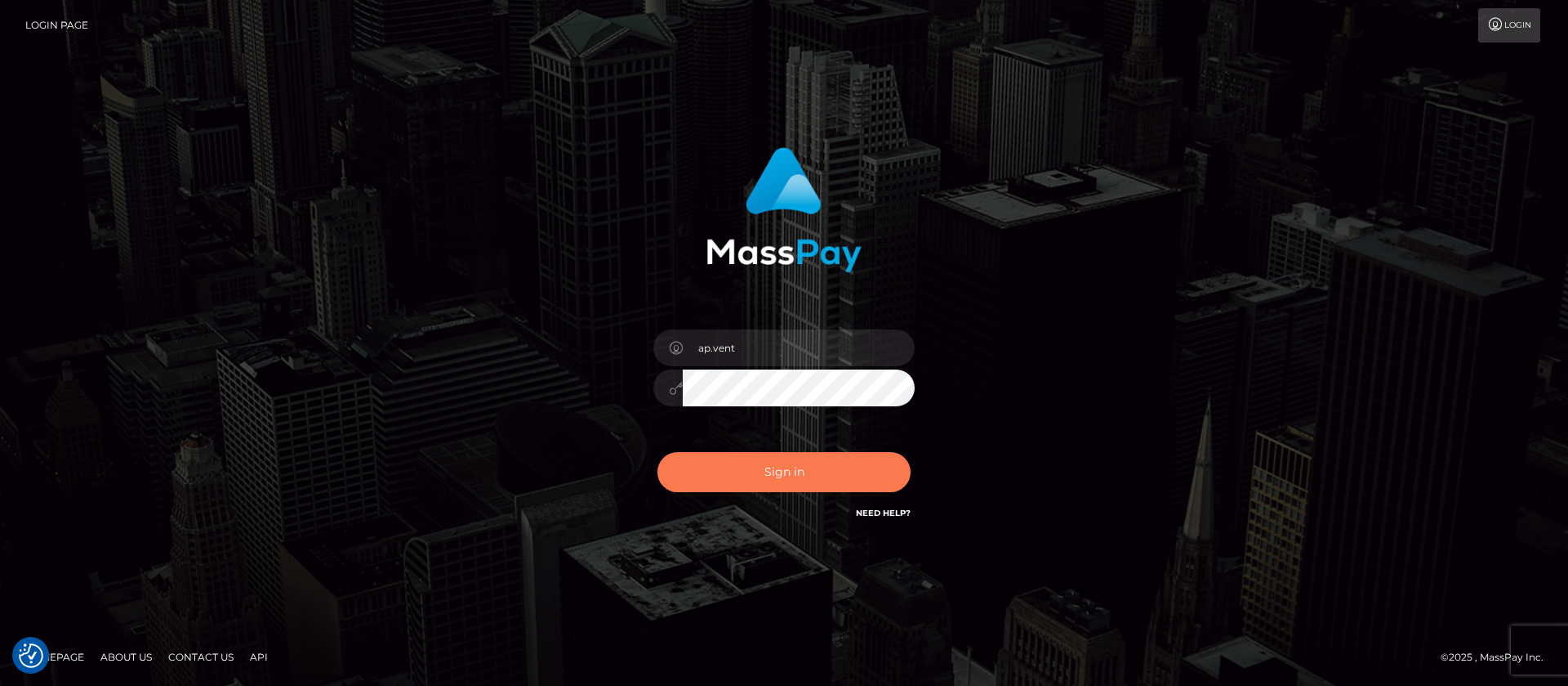
click at [741, 465] on button "Sign in" at bounding box center [784, 471] width 253 height 40
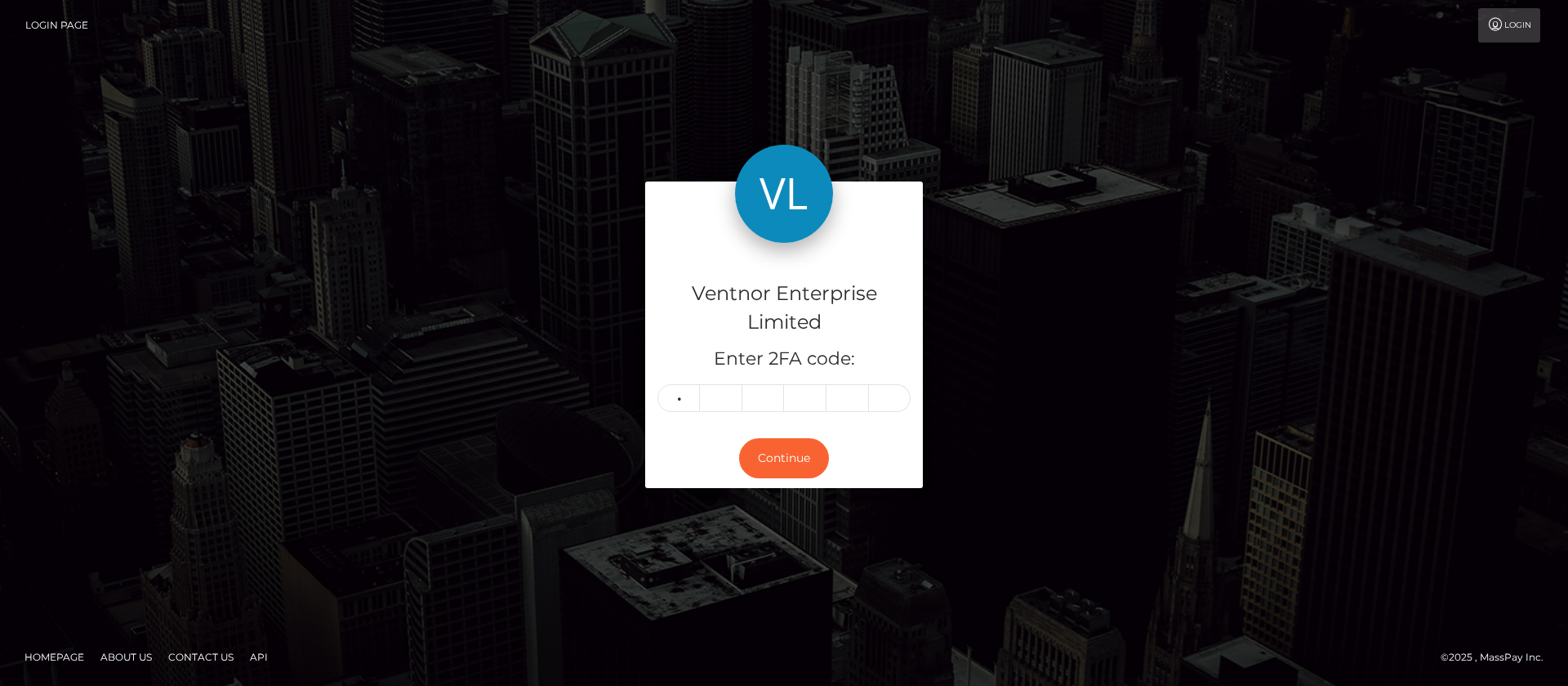
type input "9"
type input "6"
type input "2"
type input "1"
type input "4"
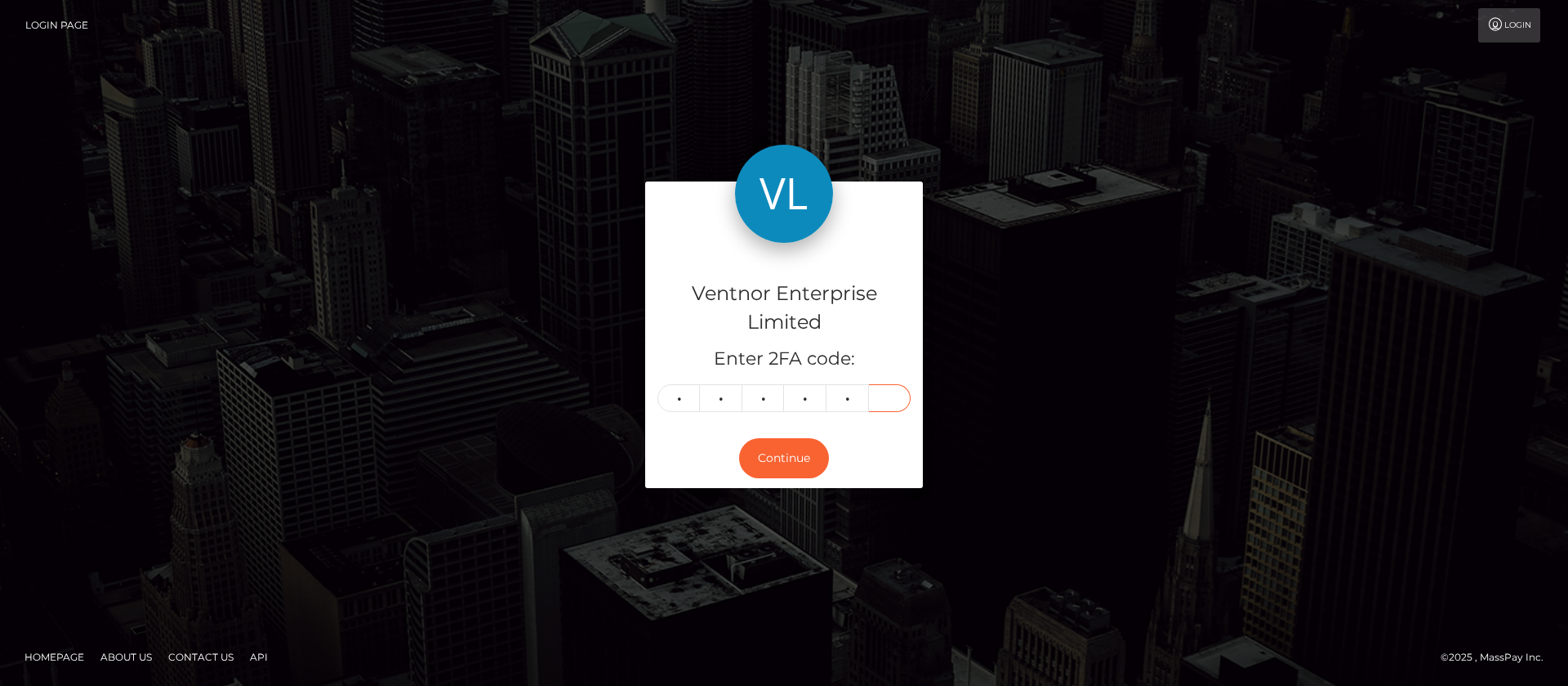
type input "8"
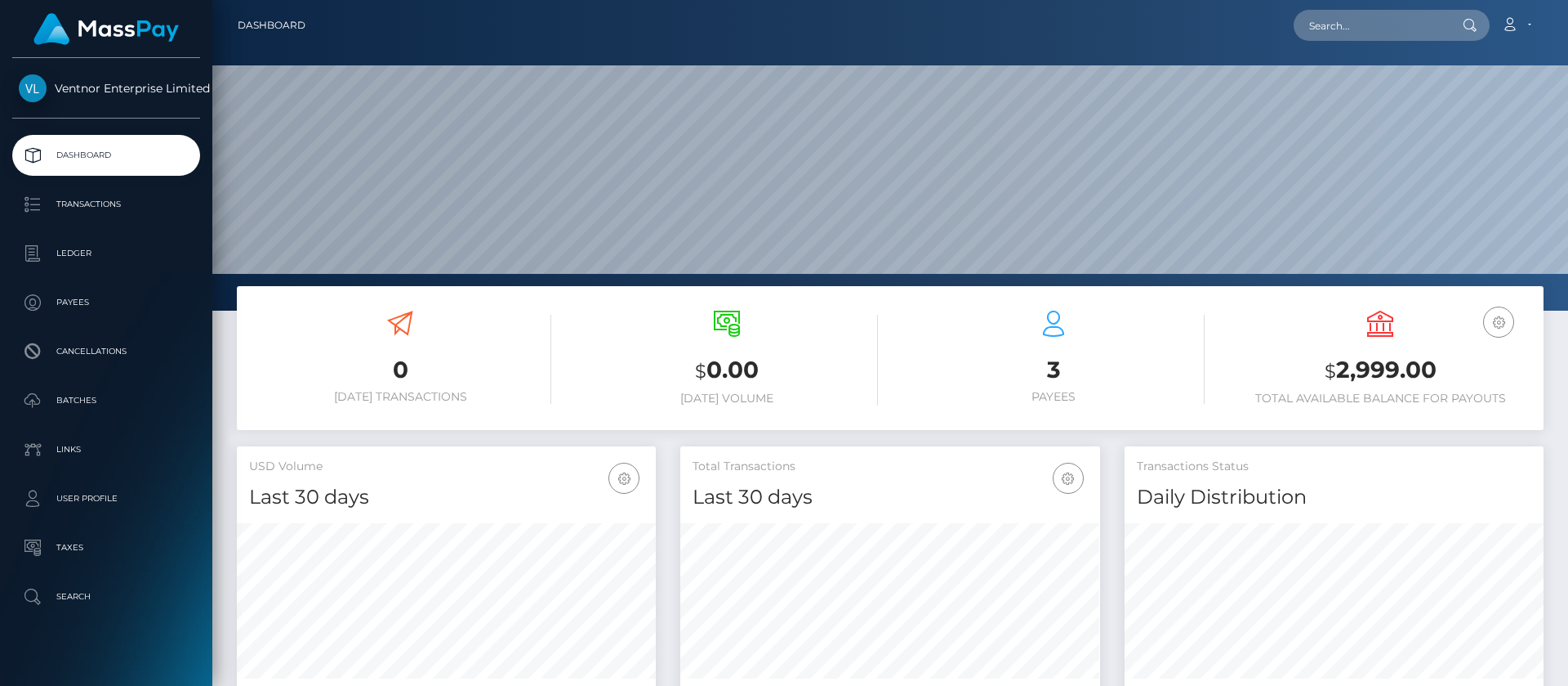
scroll to position [293, 420]
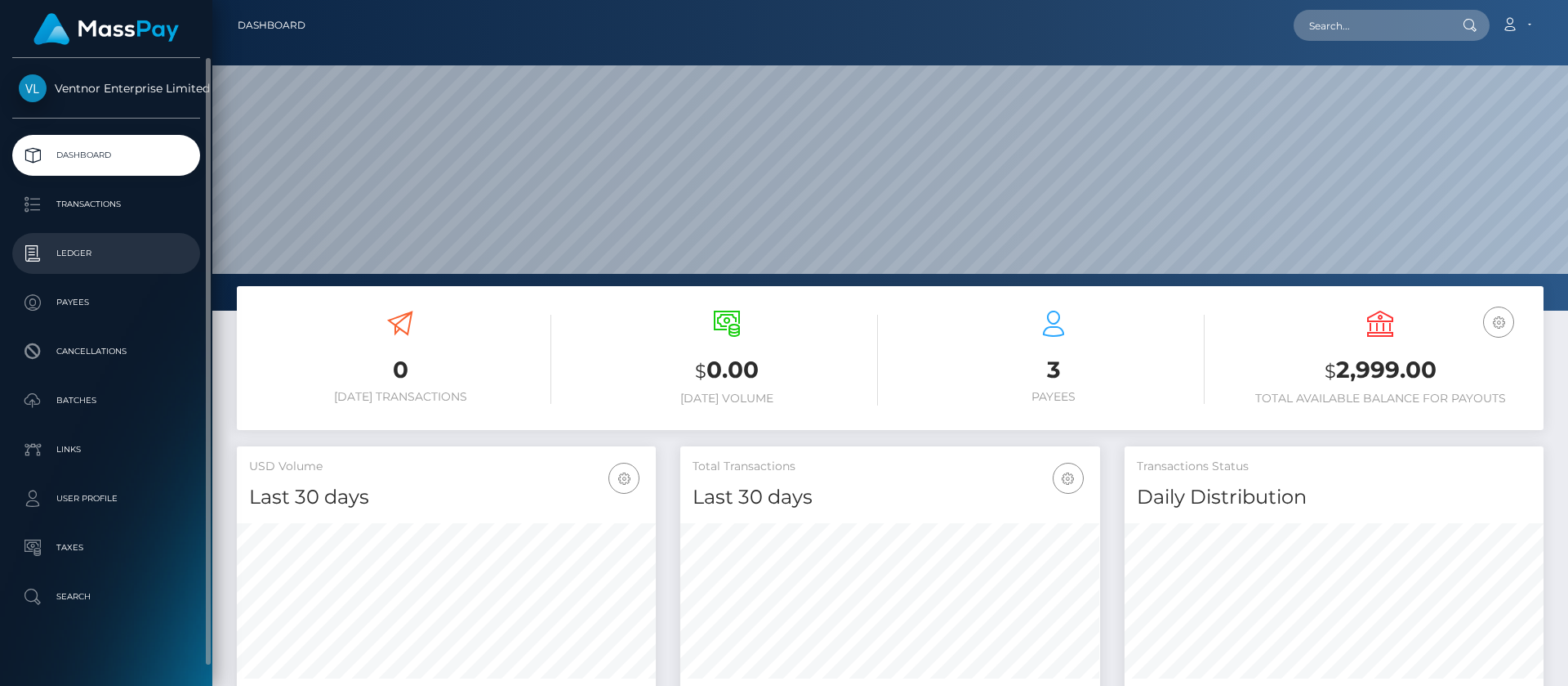
click at [82, 258] on p "Ledger" at bounding box center [106, 253] width 175 height 24
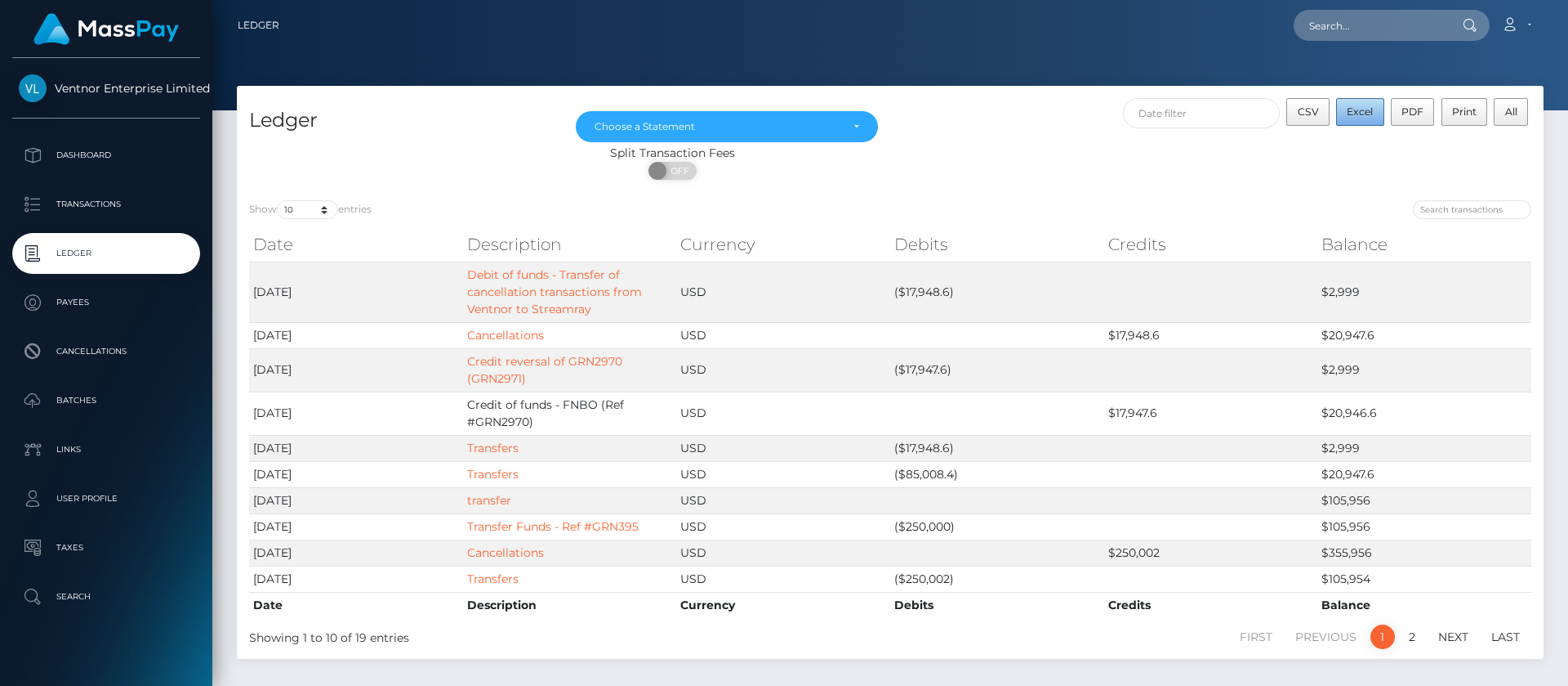
click at [1358, 102] on button "Excel" at bounding box center [1361, 112] width 49 height 28
click at [1343, 294] on td "$2,999" at bounding box center [1424, 292] width 214 height 60
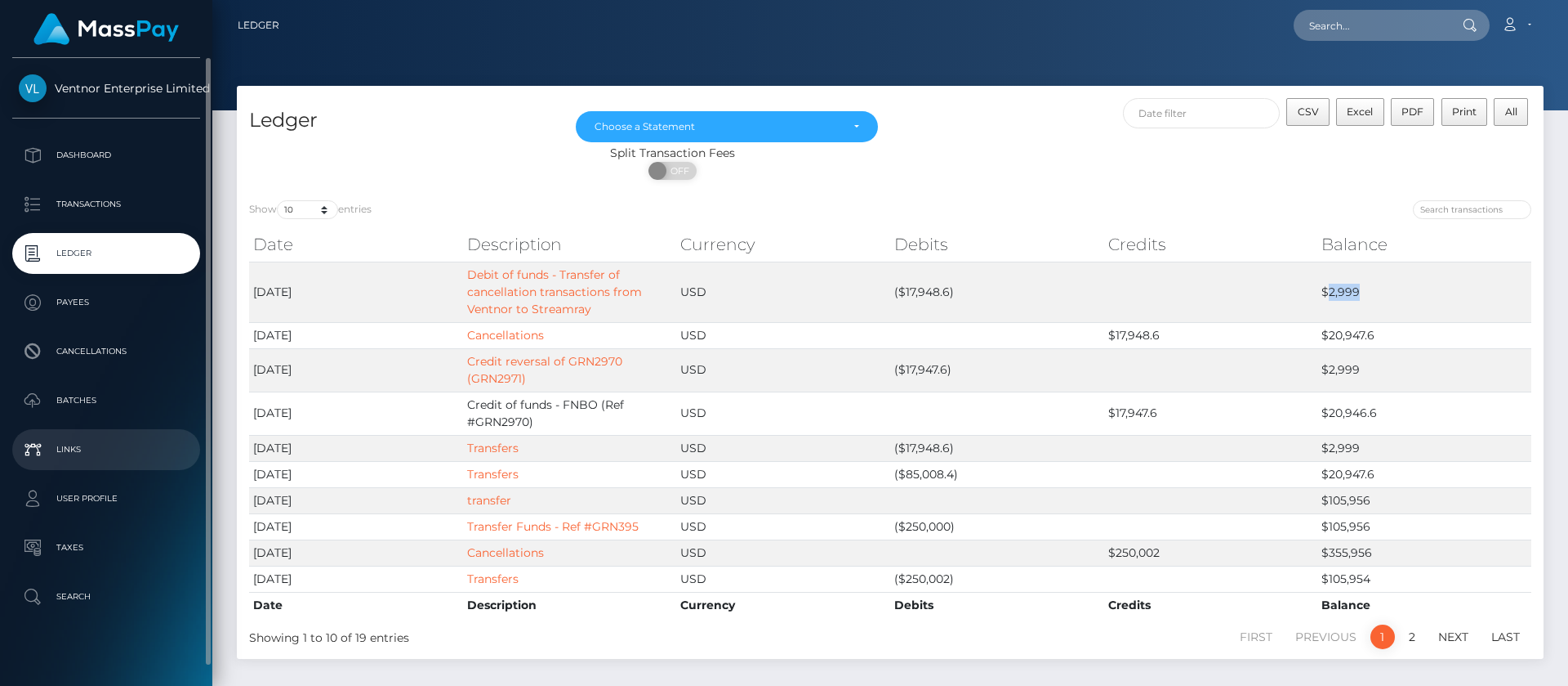
copy td "2,999"
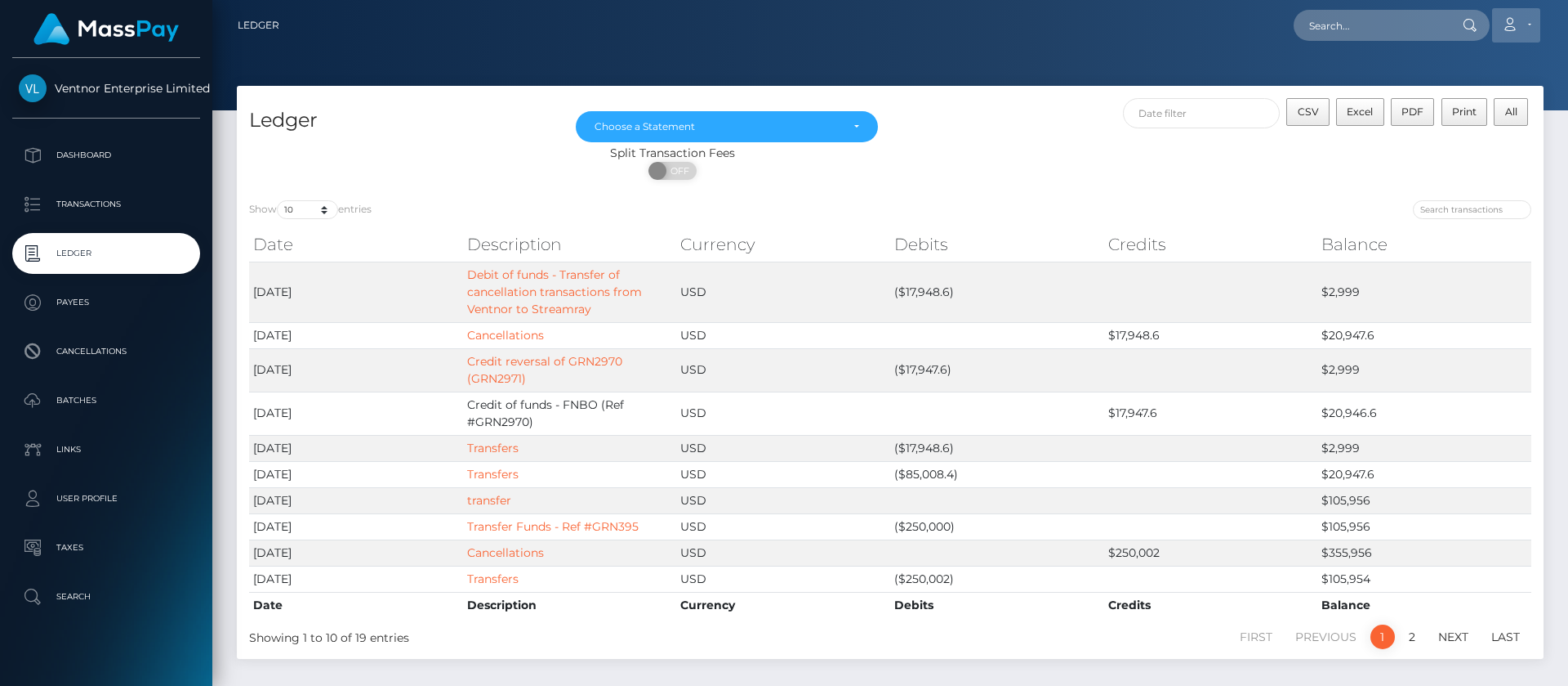
click at [1512, 21] on icon at bounding box center [1510, 23] width 18 height 13
click at [1437, 114] on link "Logout" at bounding box center [1478, 104] width 130 height 30
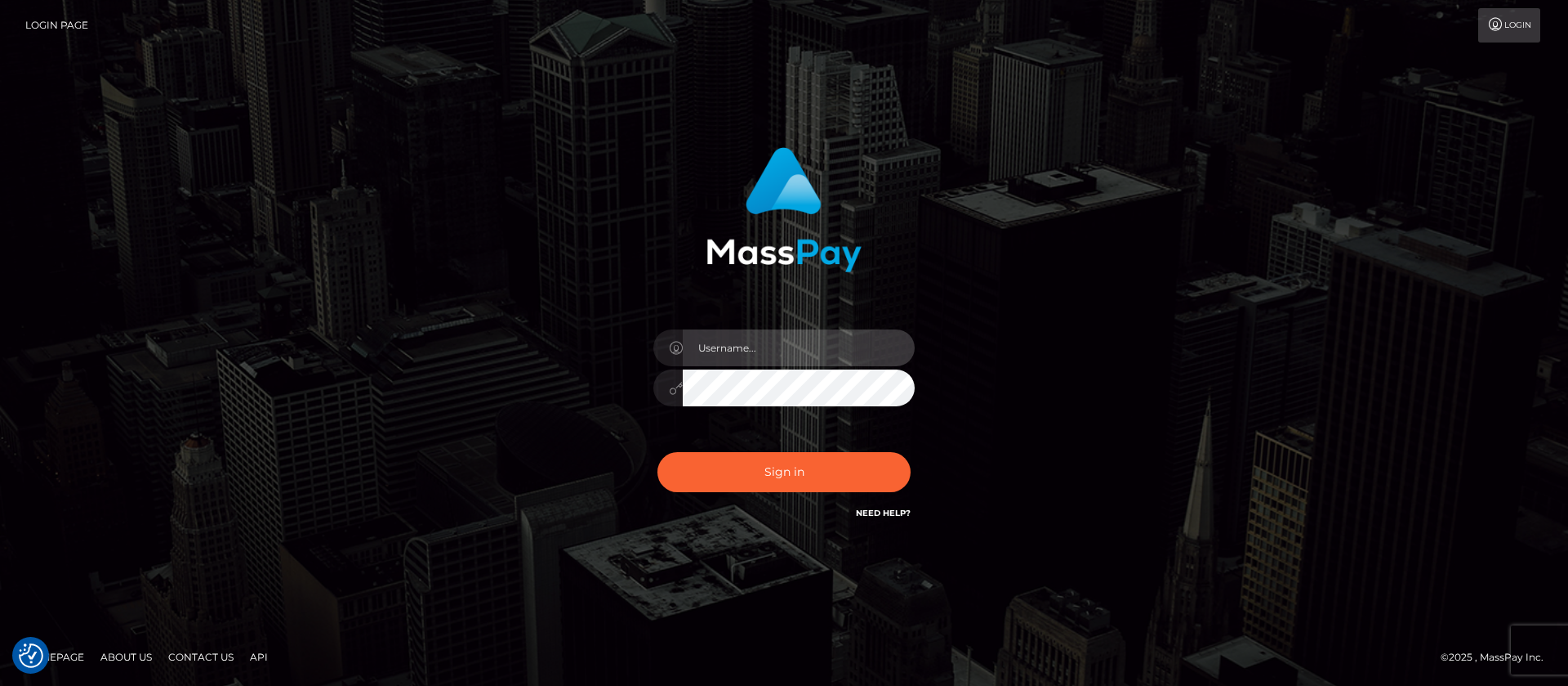
click at [774, 334] on input "text" at bounding box center [799, 347] width 232 height 37
type input "ap.mb"
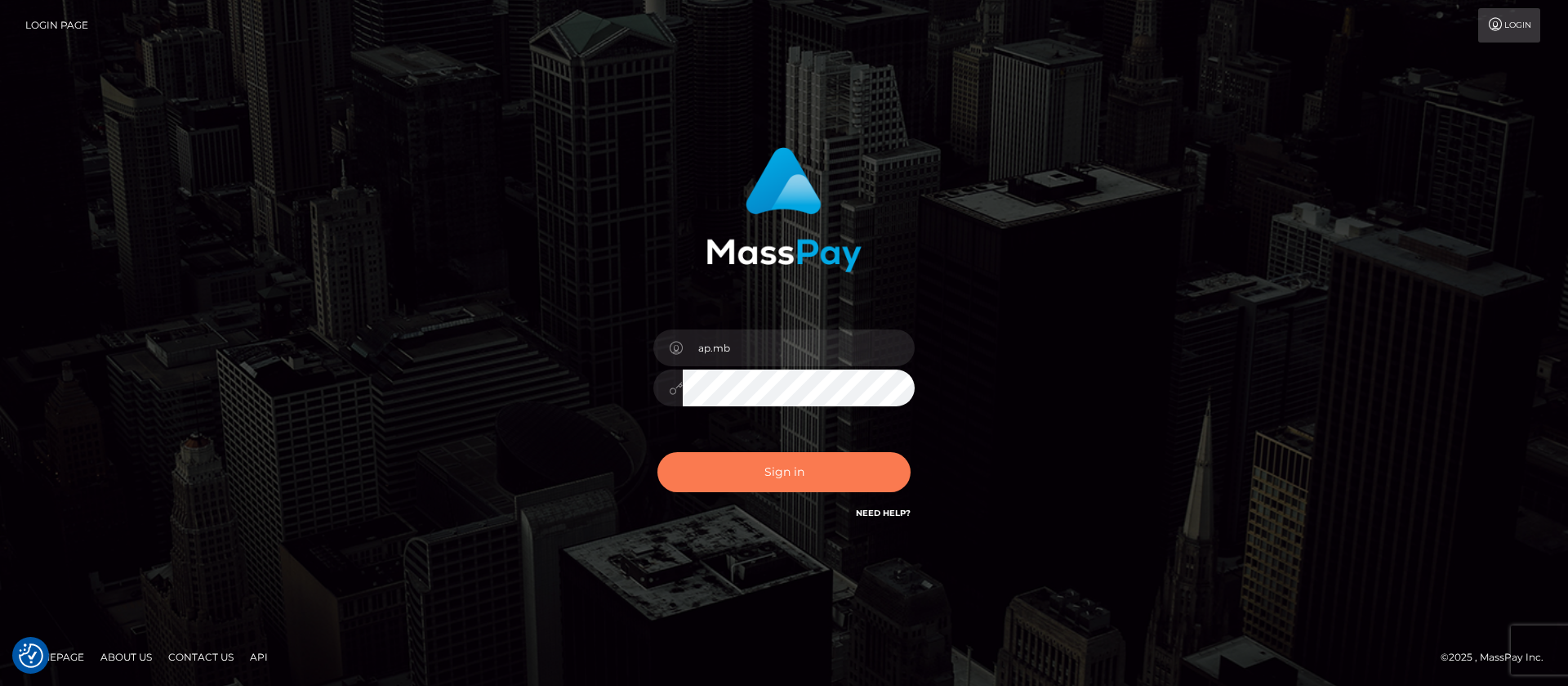
click at [754, 467] on button "Sign in" at bounding box center [784, 471] width 253 height 40
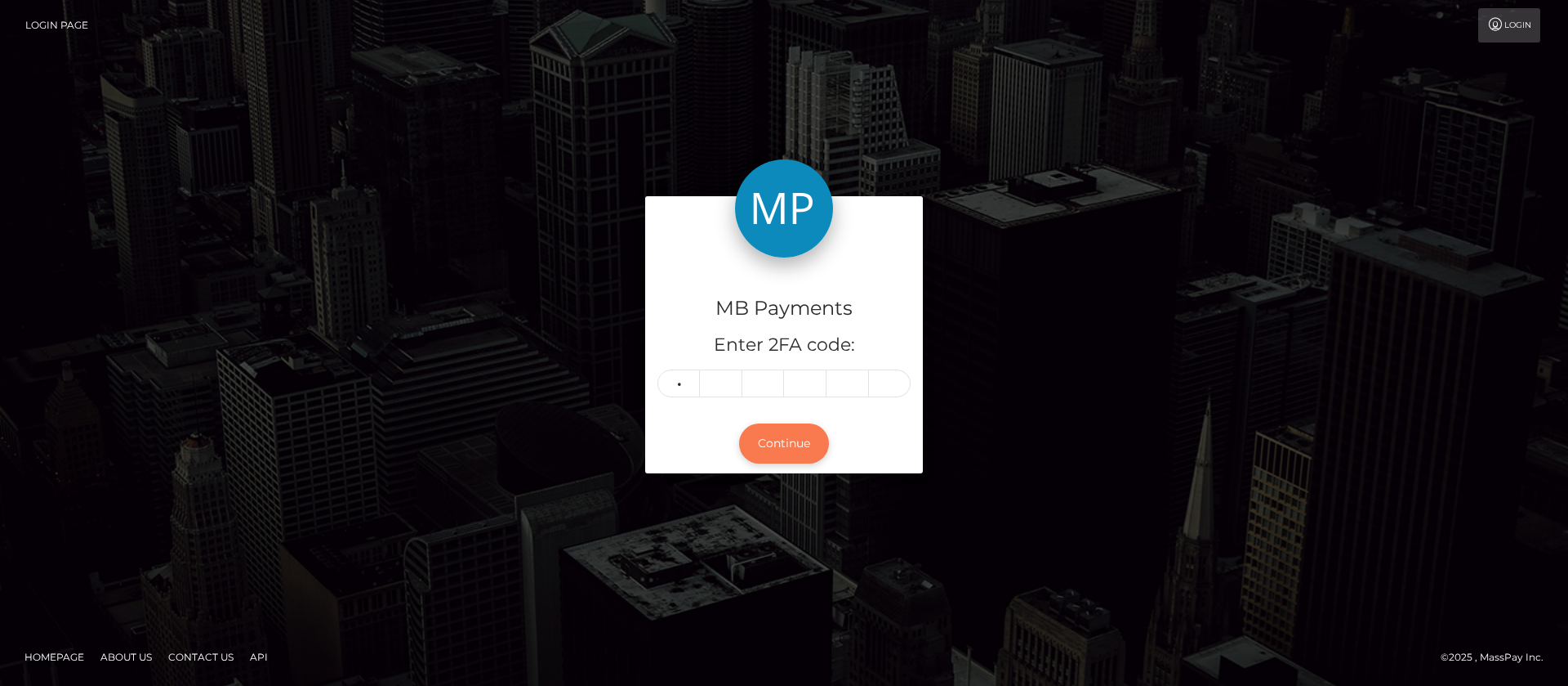
type input "0"
type input "5"
type input "1"
type input "7"
type input "5"
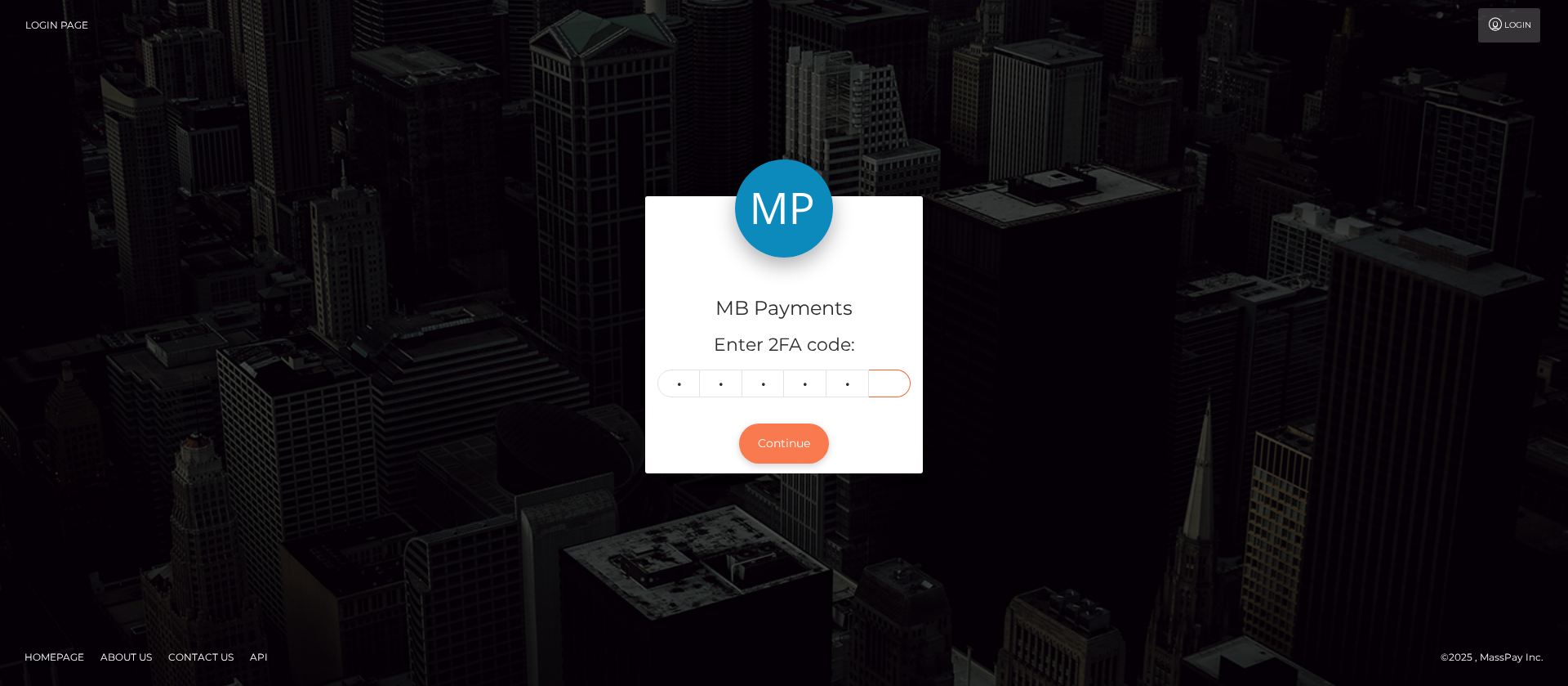
type input "4"
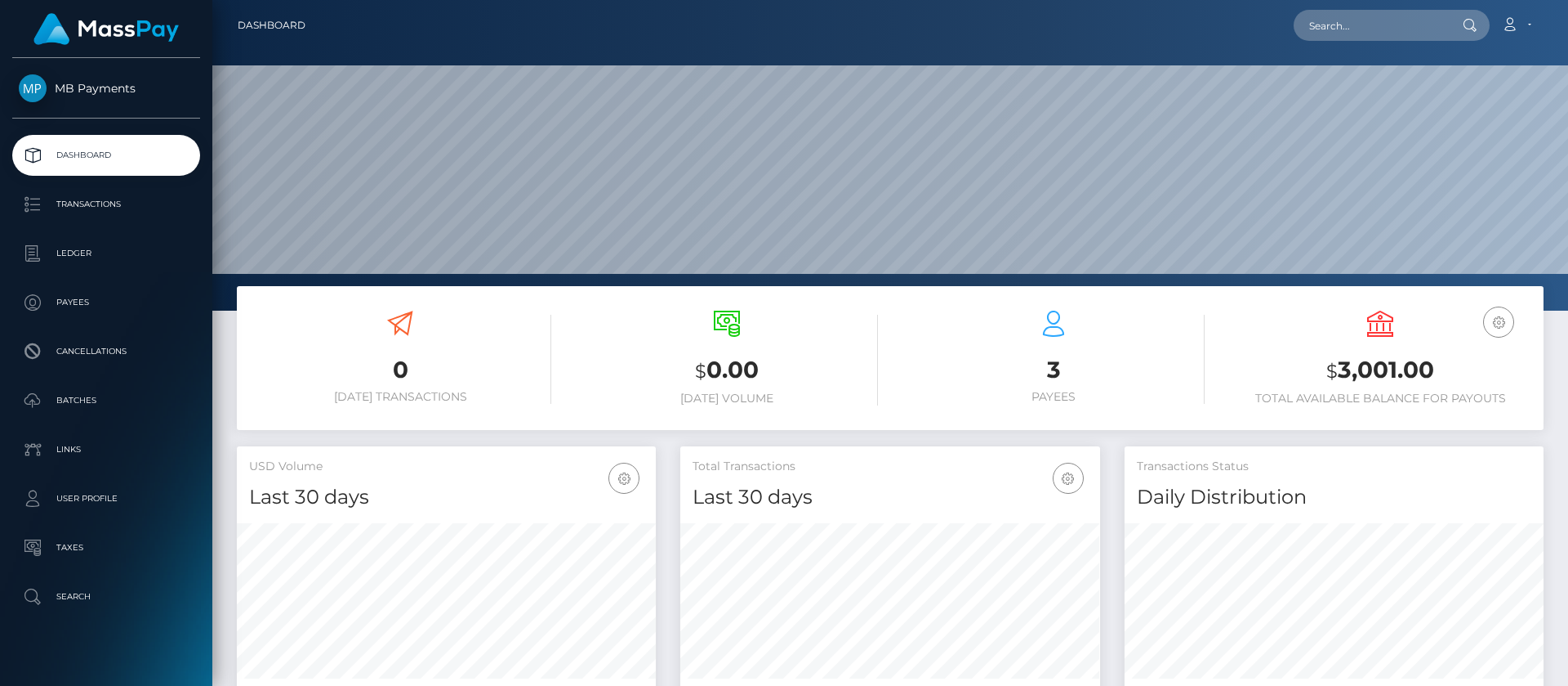
scroll to position [293, 420]
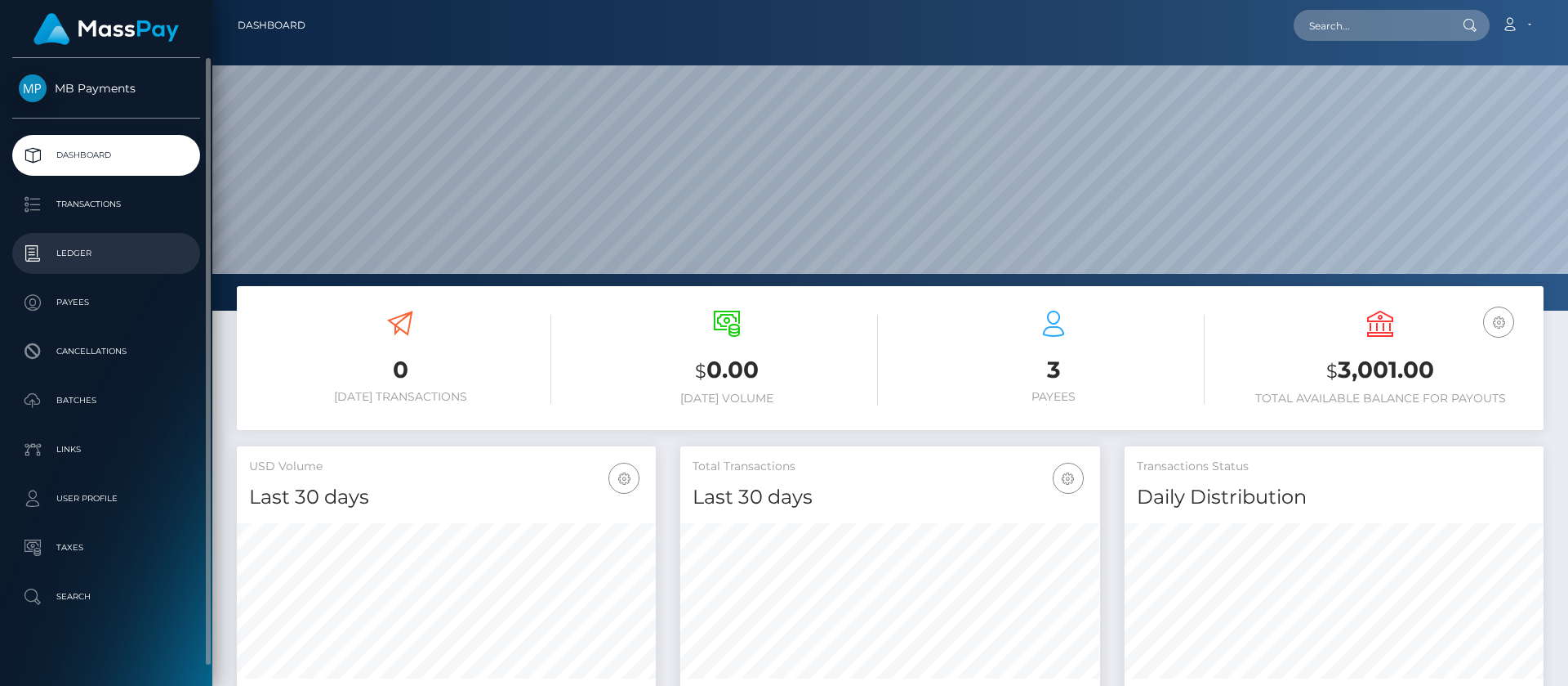
click at [77, 258] on p "Ledger" at bounding box center [106, 253] width 175 height 24
